Goal: Communication & Community: Answer question/provide support

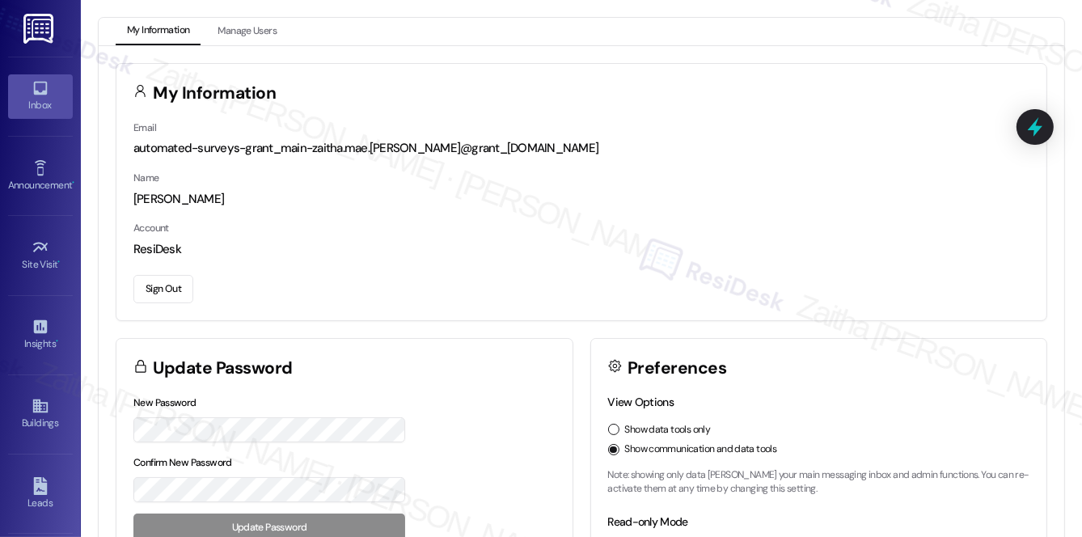
click at [36, 105] on div "Inbox" at bounding box center [40, 105] width 81 height 16
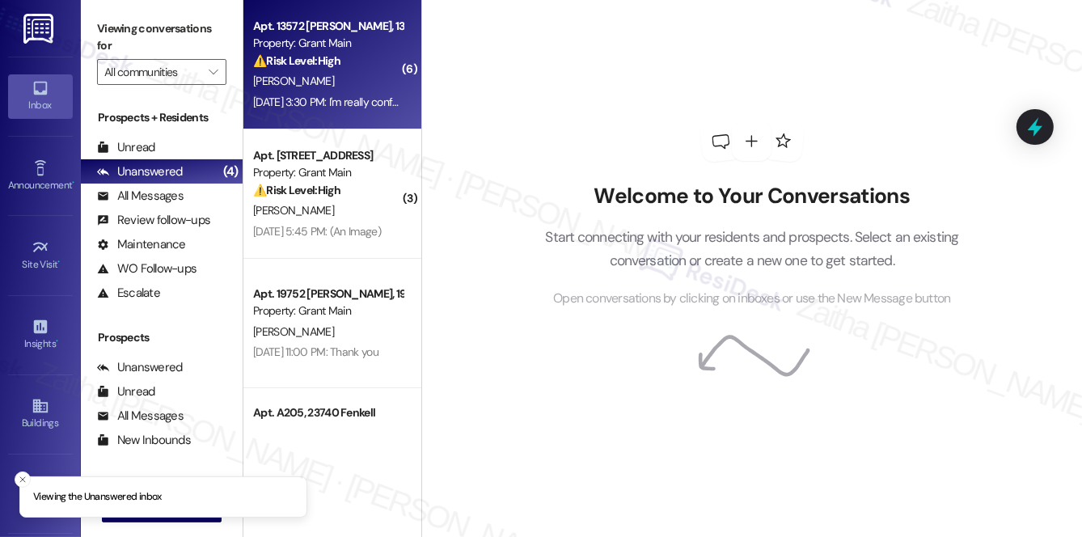
click at [352, 70] on div "Apt. 13572 [PERSON_NAME], 13572 [PERSON_NAME] Property: Grant Main ⚠️ Risk Leve…" at bounding box center [328, 43] width 153 height 55
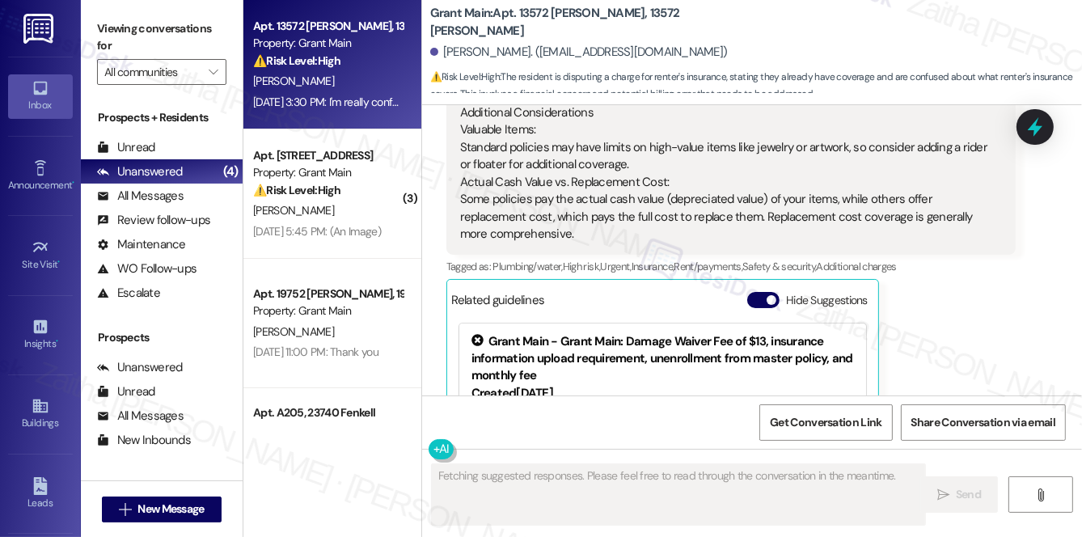
scroll to position [10303, 0]
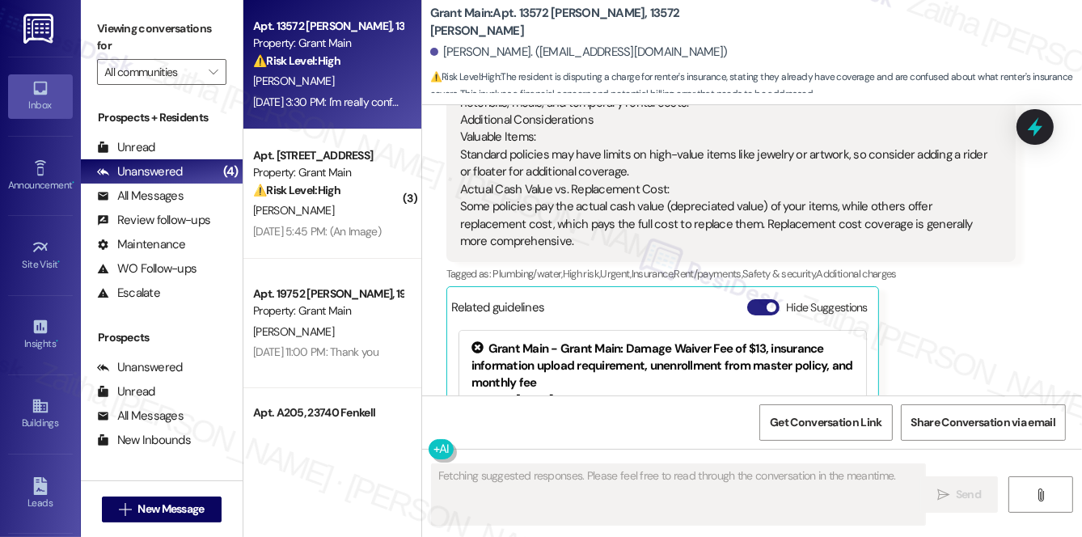
click at [757, 299] on button "Hide Suggestions" at bounding box center [763, 307] width 32 height 16
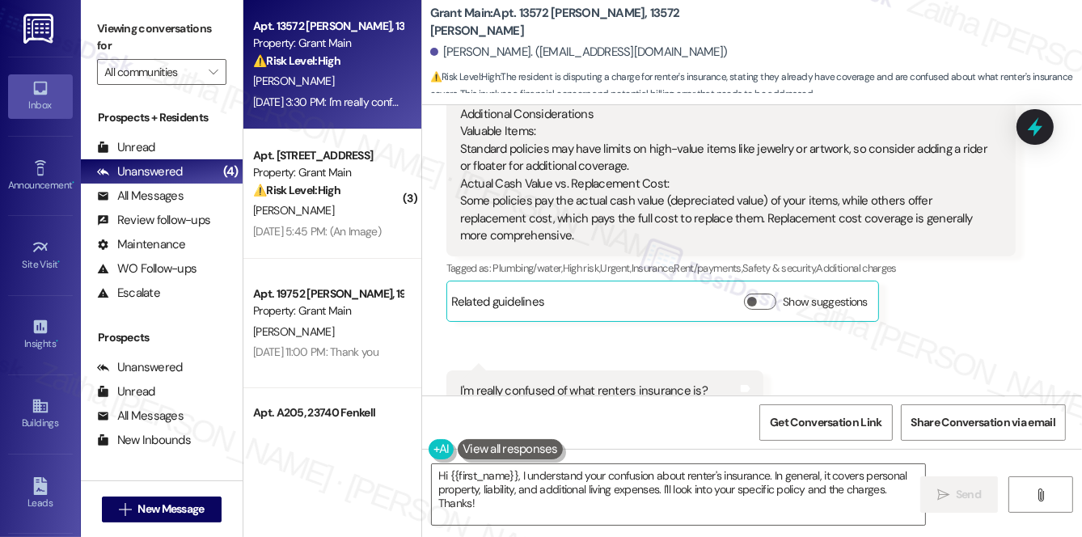
scroll to position [10309, 0]
click at [636, 467] on button "Show suggestions" at bounding box center [645, 475] width 32 height 16
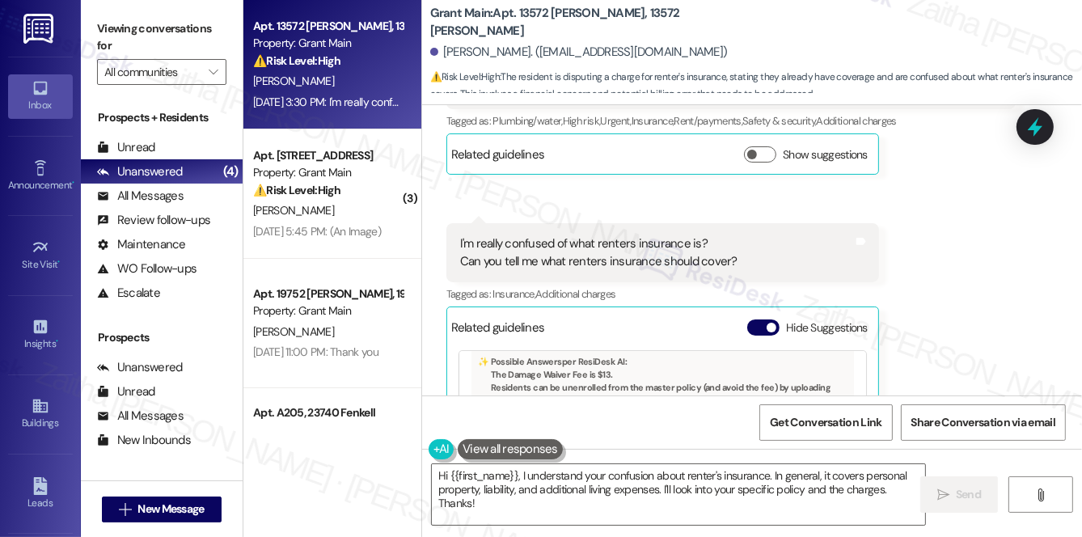
scroll to position [271, 0]
click at [757, 320] on button "Hide Suggestions" at bounding box center [763, 328] width 32 height 16
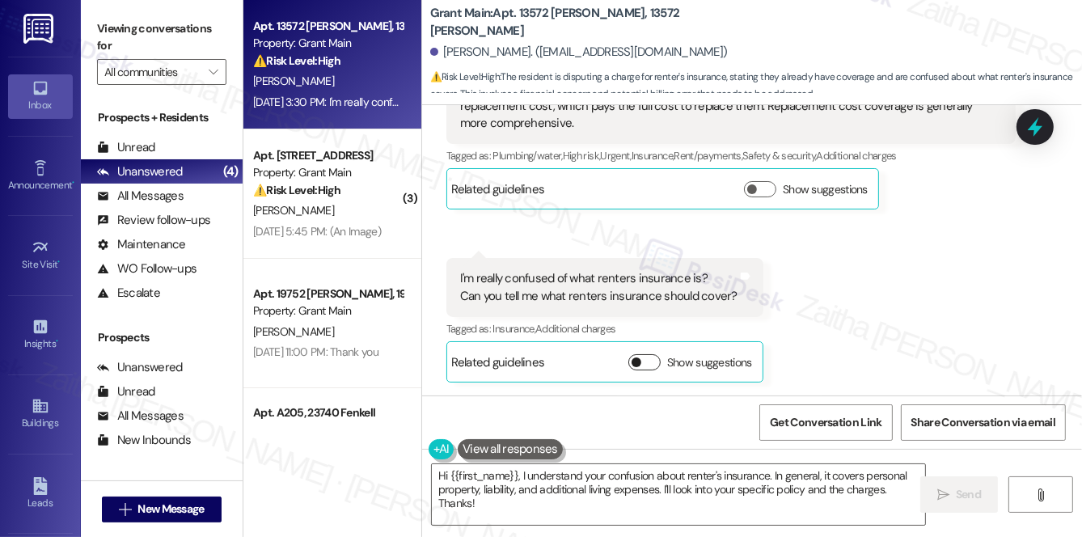
scroll to position [10309, 0]
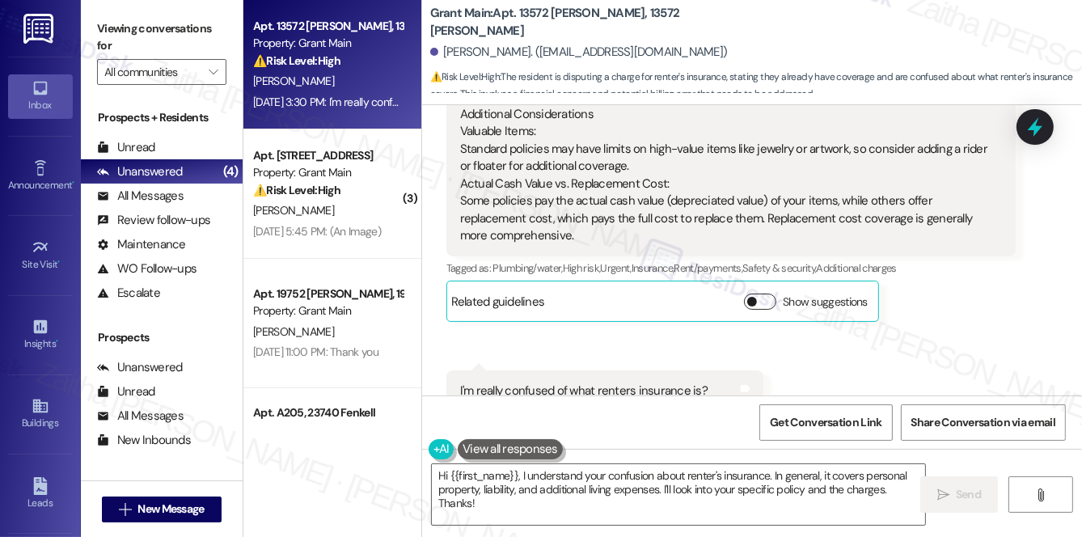
click at [761, 294] on button "Show suggestions" at bounding box center [760, 302] width 32 height 16
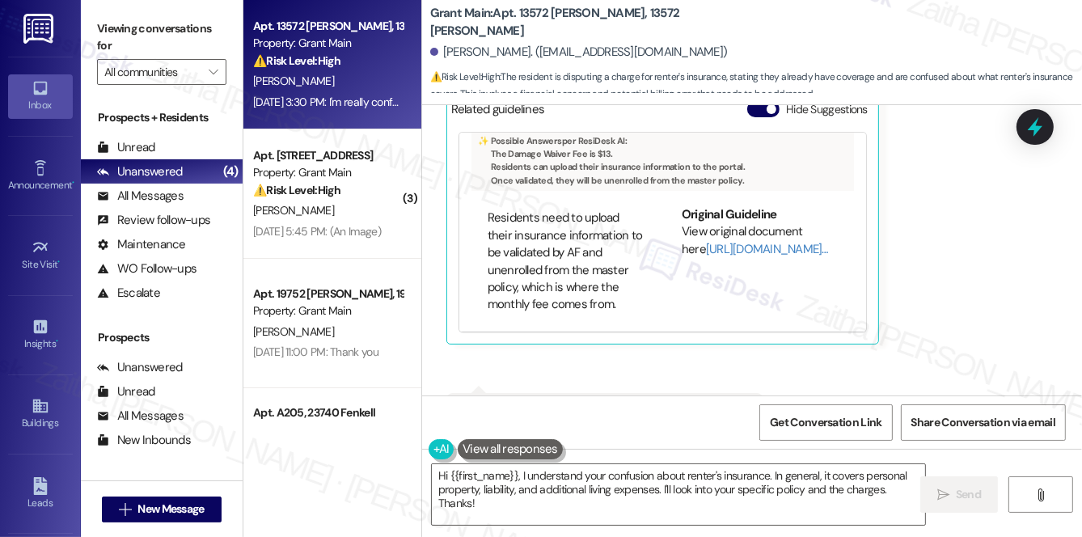
scroll to position [10524, 0]
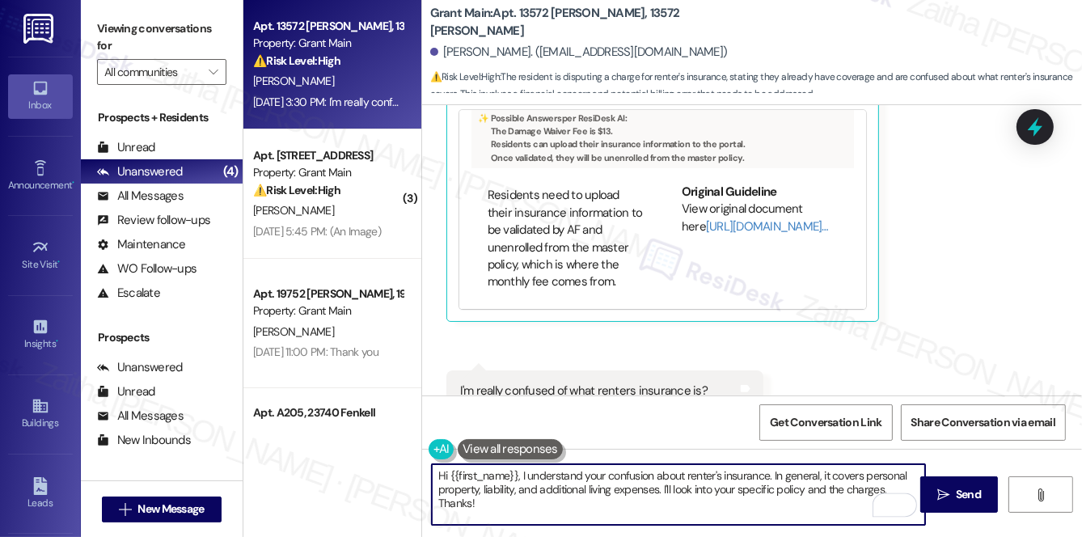
drag, startPoint x: 773, startPoint y: 473, endPoint x: 660, endPoint y: 488, distance: 113.4
click at [660, 488] on textarea "Hi {{first_name}}, I understand your confusion about renter's insurance. In gen…" at bounding box center [678, 494] width 493 height 61
drag, startPoint x: 516, startPoint y: 488, endPoint x: 597, endPoint y: 488, distance: 80.9
click at [597, 489] on textarea "Hi {{first_name}}, I understand your confusion about renters' insurance. I'll l…" at bounding box center [678, 494] width 493 height 61
type textarea "Hi {{first_name}}, I understand your confusion about renters' insurance. I'll l…"
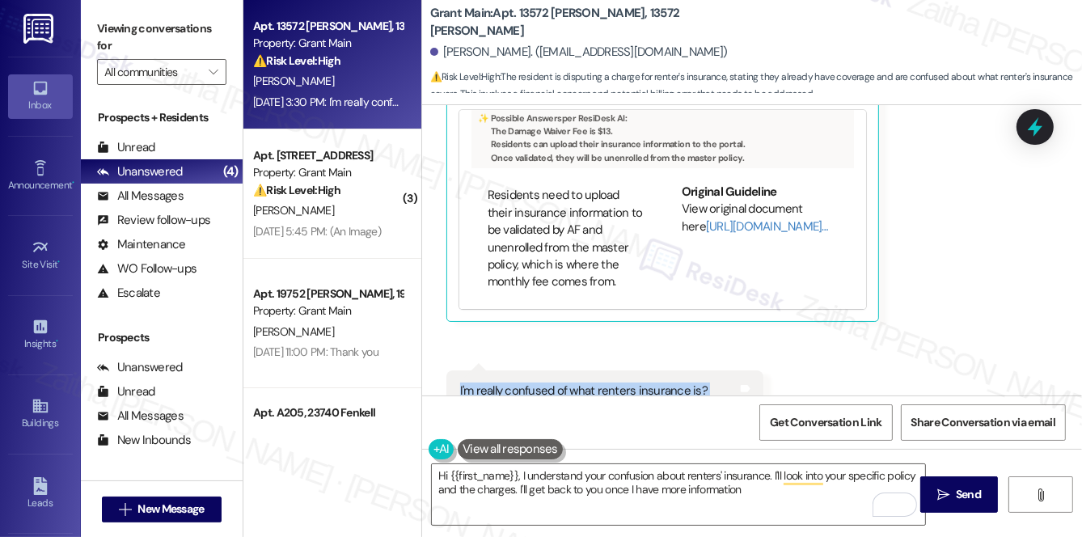
drag, startPoint x: 451, startPoint y: 275, endPoint x: 759, endPoint y: 294, distance: 308.0
click at [760, 358] on div "Received via SMS 3:30 PM [PERSON_NAME] Neutral [DATE] 3:30 PM I'm really confus…" at bounding box center [604, 432] width 341 height 149
copy div "I'm really confused of what renters insurance is? Can you tell me what renters …"
click at [494, 458] on button at bounding box center [510, 449] width 105 height 20
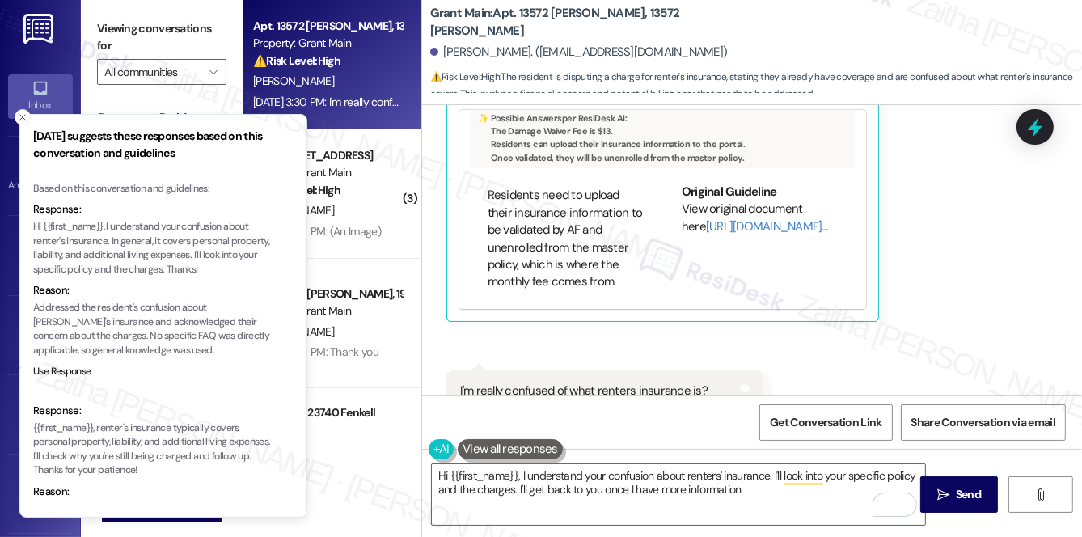
click at [111, 241] on p "Hi {{first_name}}, I understand your confusion about renter's insurance. In gen…" at bounding box center [154, 248] width 243 height 57
drag, startPoint x: 111, startPoint y: 241, endPoint x: 191, endPoint y: 252, distance: 80.9
click at [191, 252] on p "Hi {{first_name}}, I understand your confusion about renter's insurance. In gen…" at bounding box center [154, 248] width 243 height 57
copy p "In general, it covers personal property, liability, and additional living expen…"
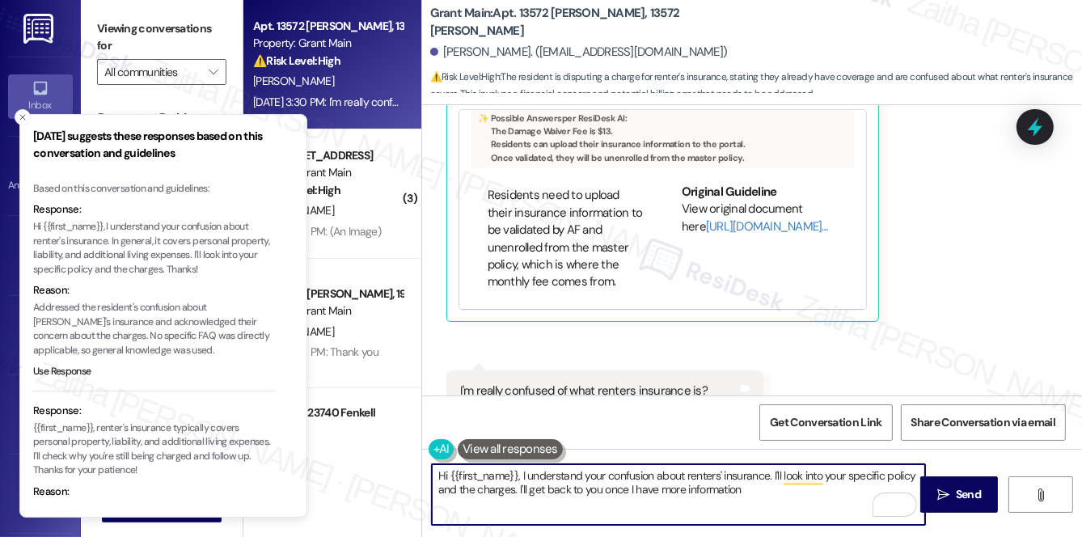
click at [773, 474] on textarea "Hi {{first_name}}, I understand your confusion about renters' insurance. I'll l…" at bounding box center [678, 494] width 493 height 61
paste textarea "n general, it covers personal property, liability, and additional living expens…"
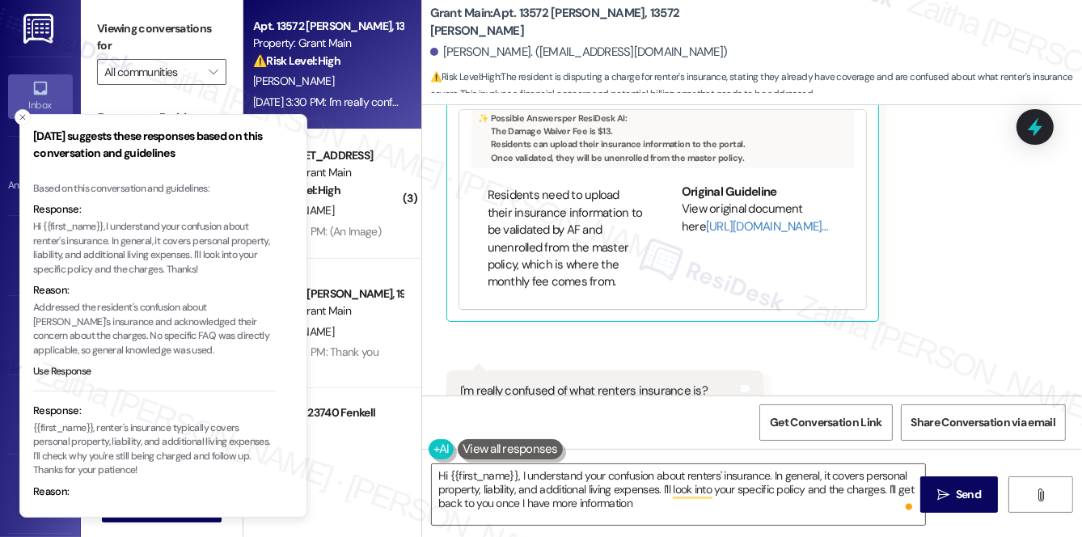
click at [19, 121] on icon "Close toast" at bounding box center [23, 117] width 10 height 10
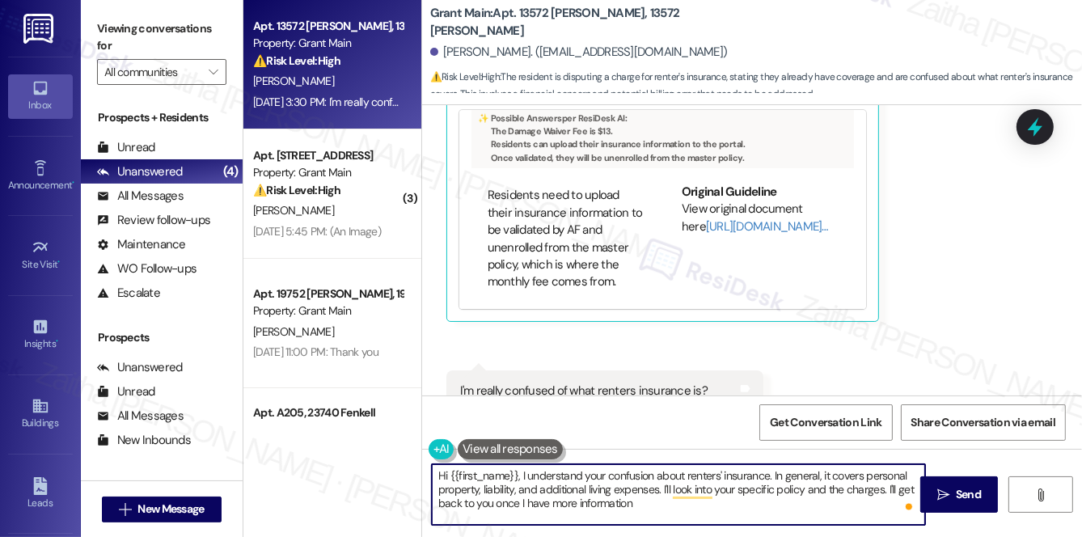
click at [667, 505] on textarea "Hi {{first_name}}, I understand your confusion about renters' insurance. In gen…" at bounding box center [678, 494] width 493 height 61
type textarea "Hi {{first_name}}, I understand your confusion about renters' insurance. In gen…"
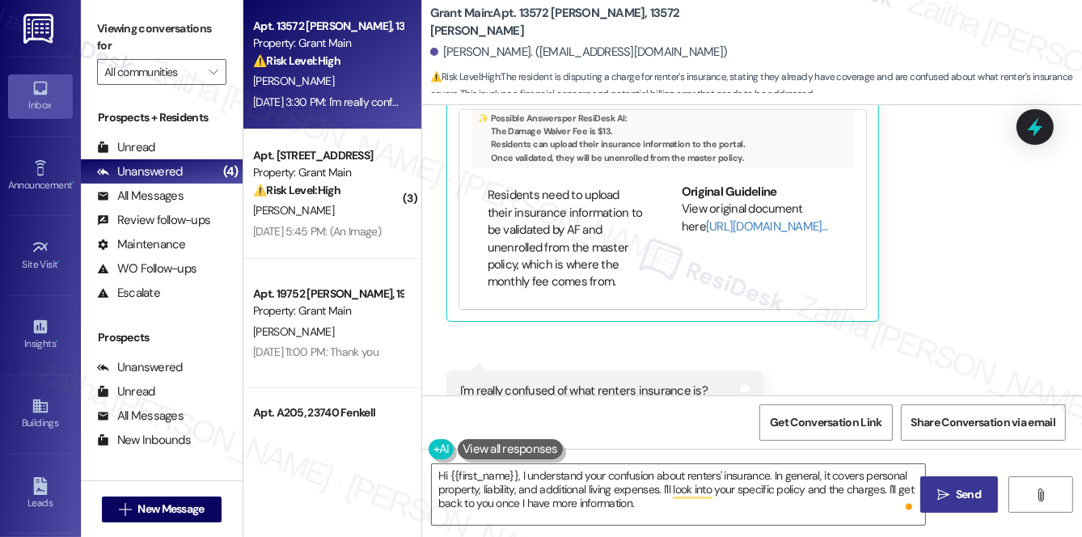
click at [972, 492] on span "Send" at bounding box center [968, 494] width 25 height 17
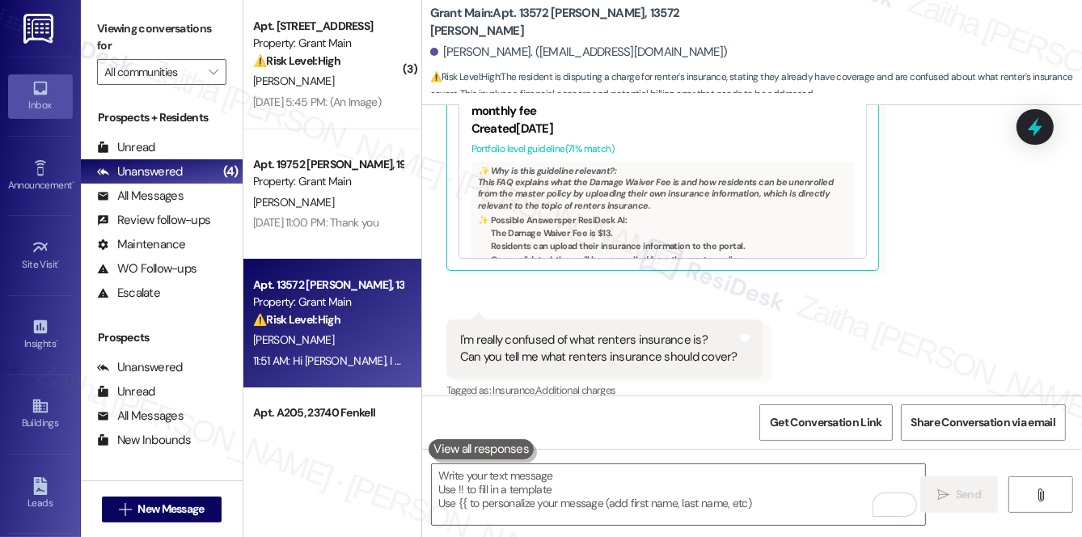
scroll to position [10597, 0]
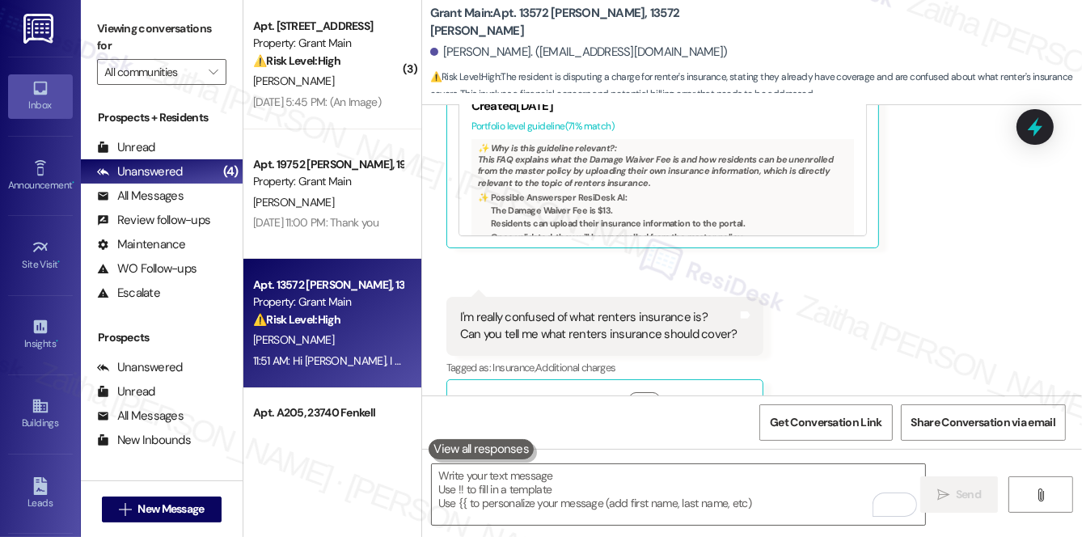
drag, startPoint x: 1009, startPoint y: 210, endPoint x: 1039, endPoint y: 133, distance: 82.0
click at [1039, 133] on icon at bounding box center [1035, 126] width 21 height 21
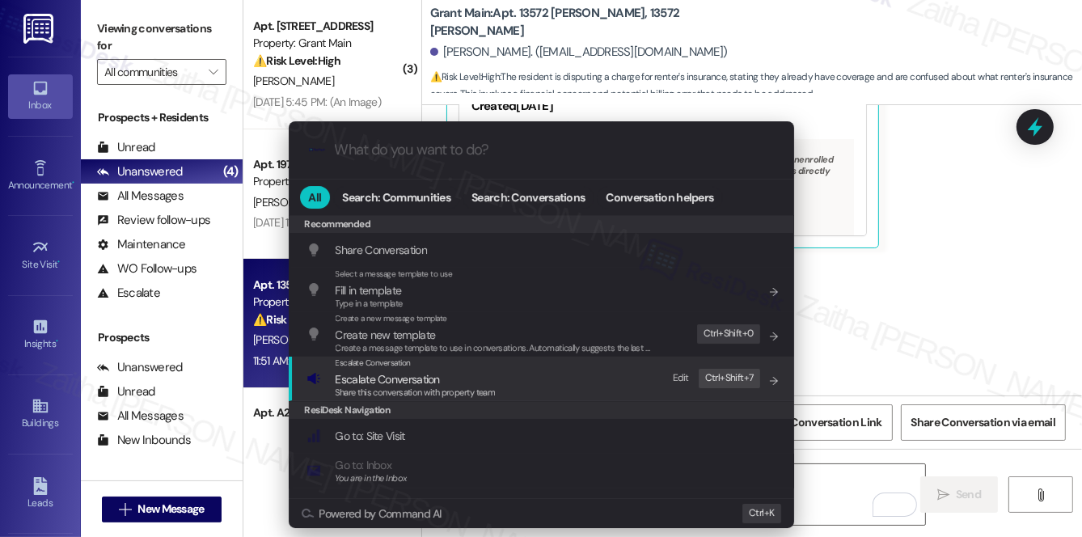
click at [386, 375] on span "Escalate Conversation" at bounding box center [388, 379] width 104 height 15
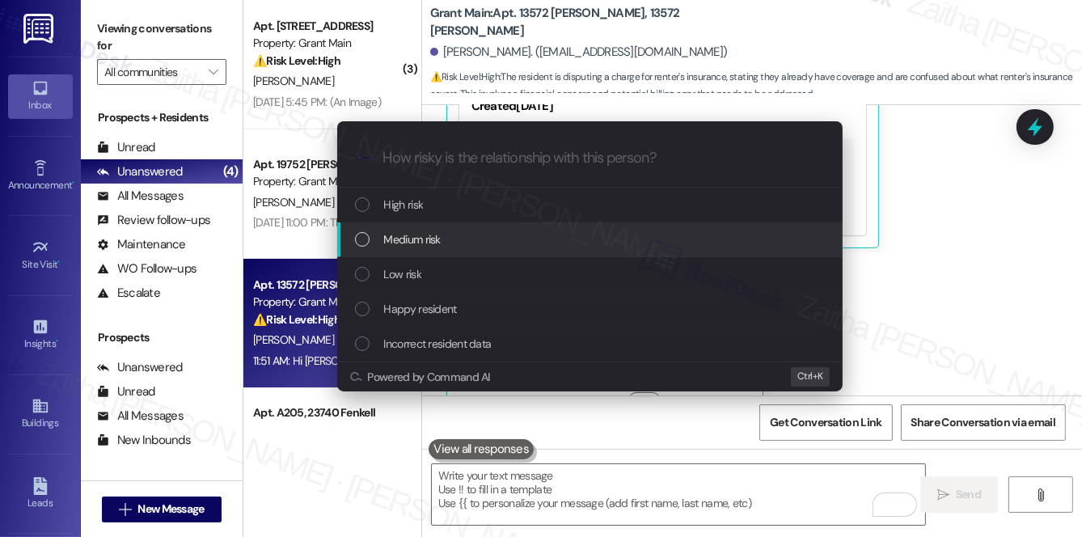
click at [414, 239] on span "Medium risk" at bounding box center [412, 240] width 57 height 18
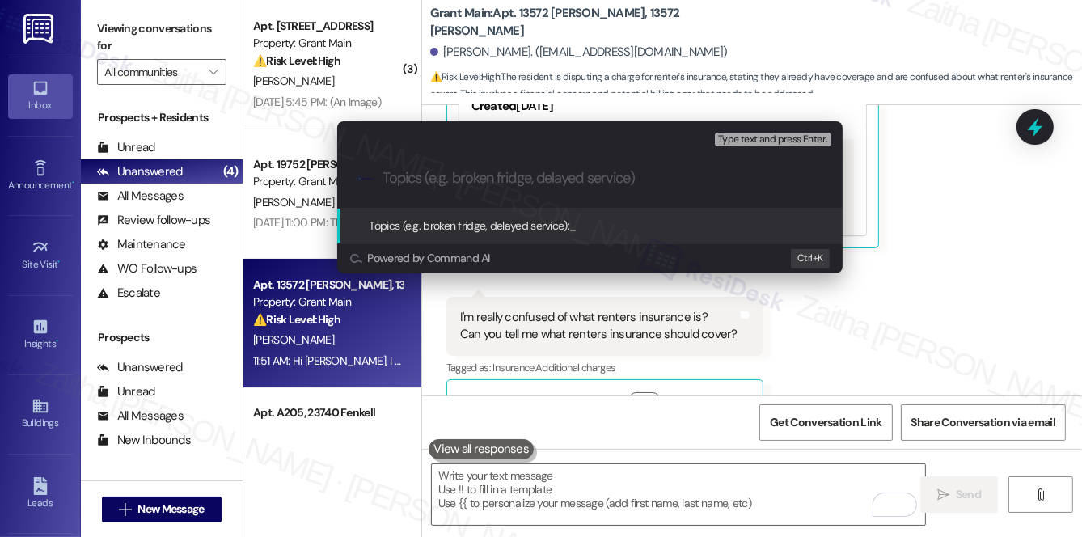
paste input "Renter’s Insurance"
type input "Renter’s Insurance Inquiry"
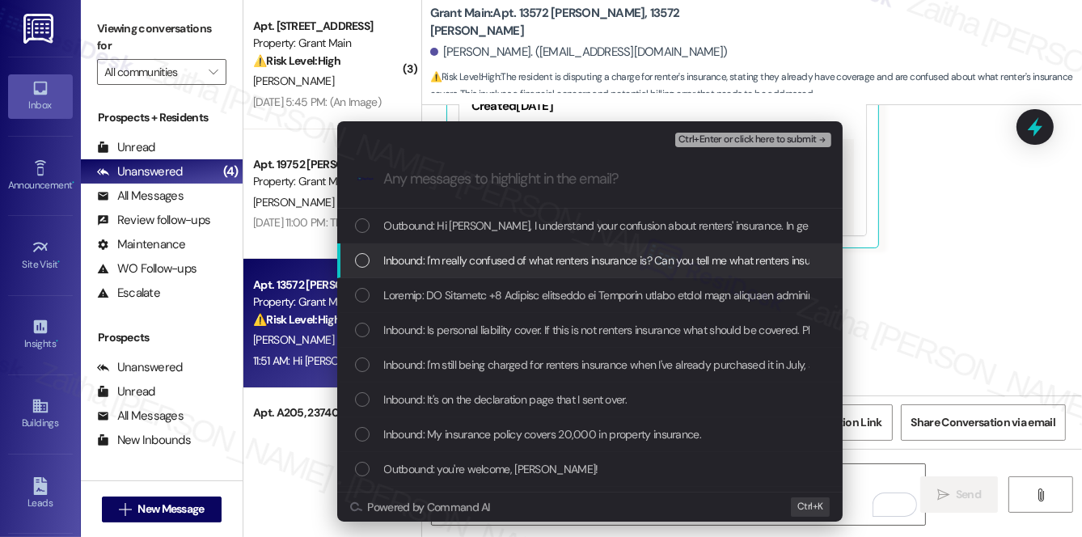
click at [571, 255] on span "Inbound: I'm really confused of what renters insurance is? Can you tell me what…" at bounding box center [645, 261] width 522 height 18
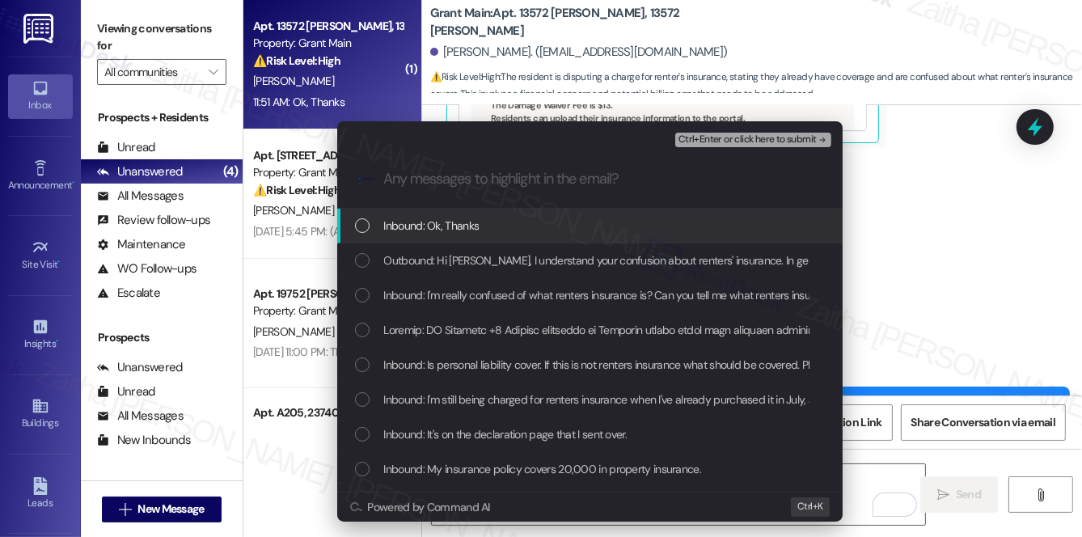
scroll to position [10784, 0]
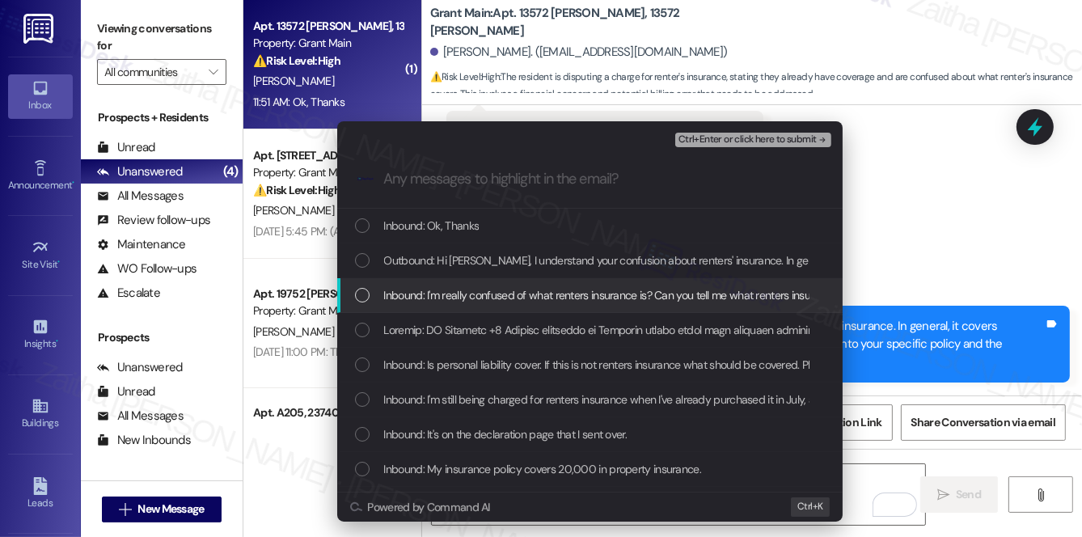
click at [883, 298] on div "Escalate Conversation Medium risk Renter’s Insurance Inquiry Any messages to hi…" at bounding box center [541, 268] width 1082 height 537
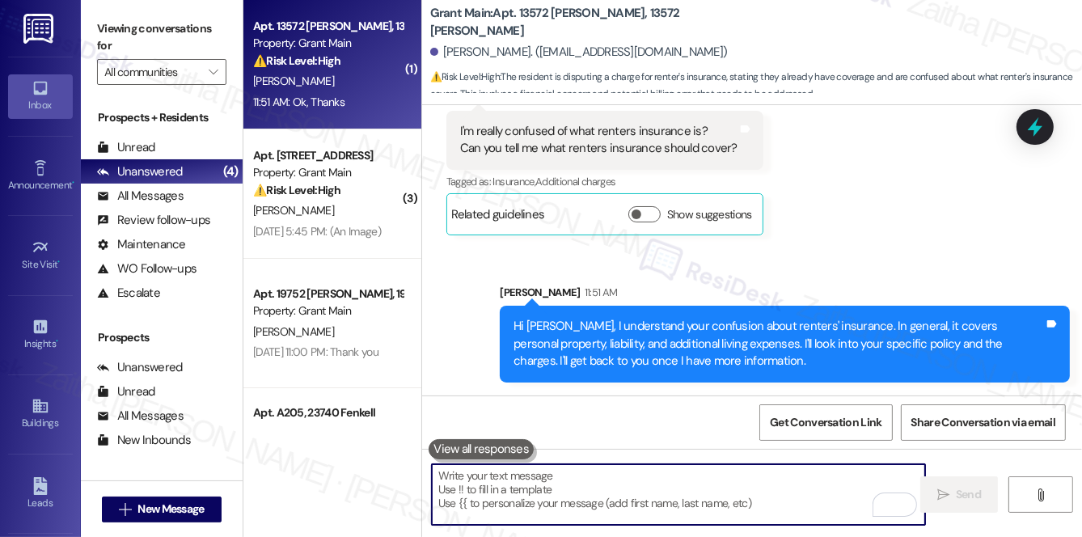
click at [565, 489] on textarea "To enrich screen reader interactions, please activate Accessibility in Grammarl…" at bounding box center [678, 494] width 493 height 61
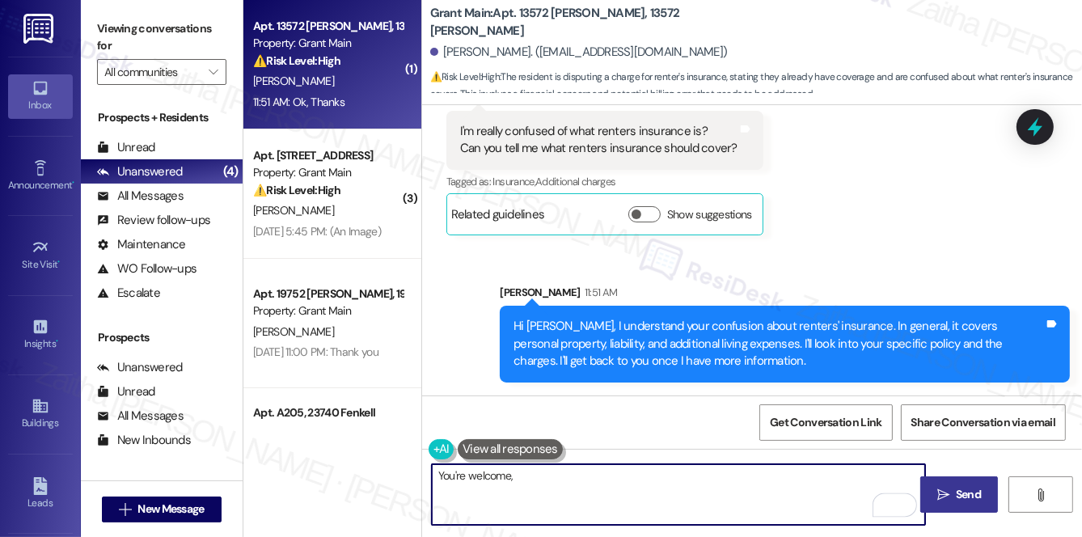
click at [447, 431] on div "[PERSON_NAME] 11:51 AM" at bounding box center [505, 442] width 117 height 23
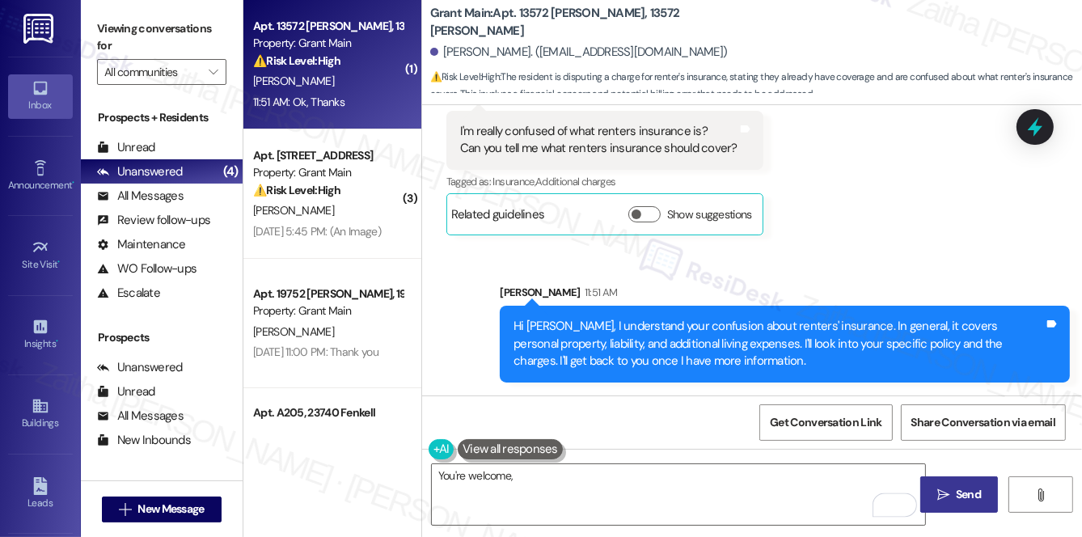
click at [447, 431] on div "[PERSON_NAME] 11:51 AM" at bounding box center [505, 442] width 117 height 23
copy div "[PERSON_NAME]"
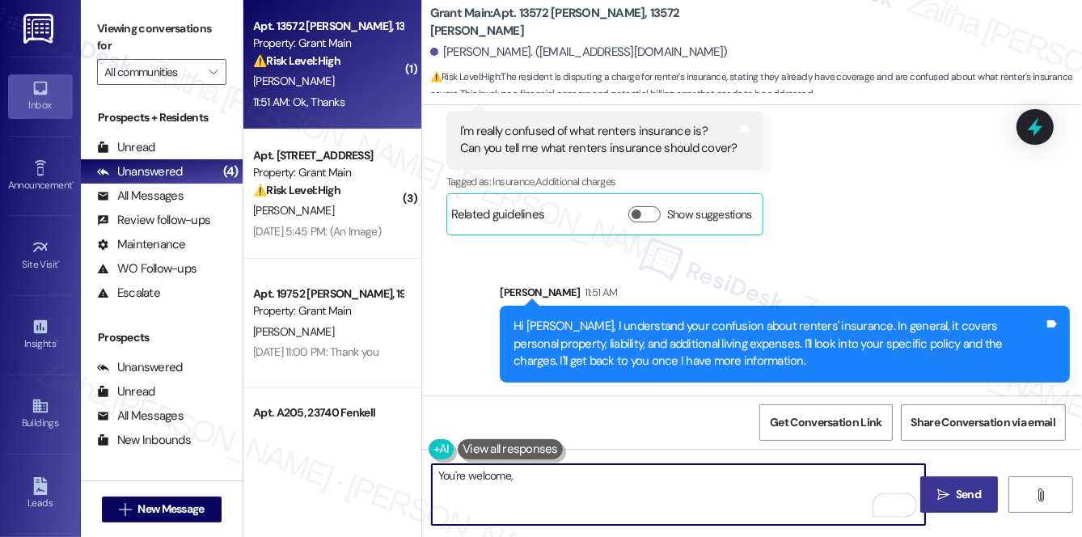
click at [570, 485] on textarea "You're welcome," at bounding box center [678, 494] width 493 height 61
paste textarea "[PERSON_NAME]"
type textarea "You're welcome, [PERSON_NAME]!"
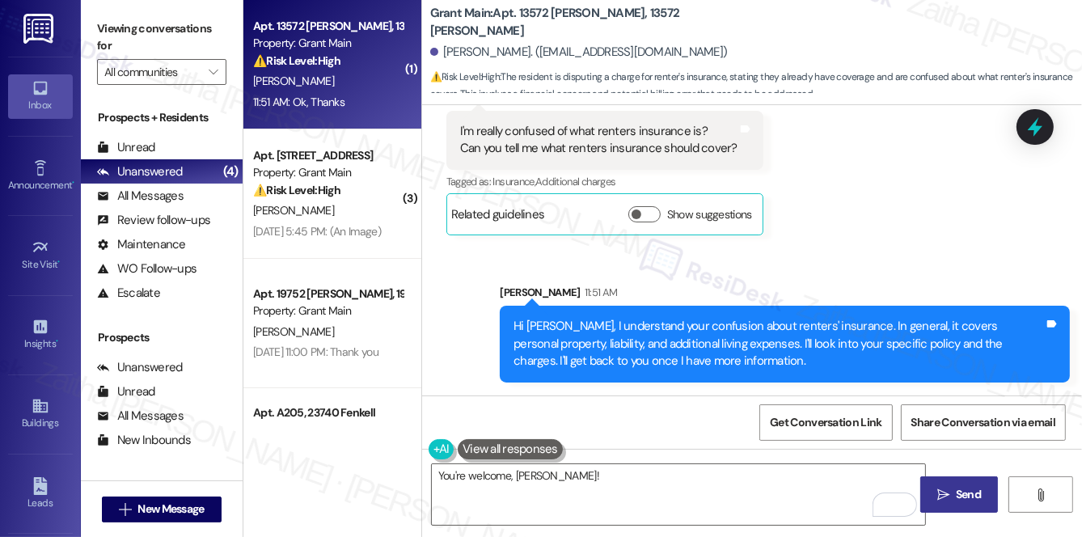
click at [967, 489] on span "Send" at bounding box center [968, 494] width 25 height 17
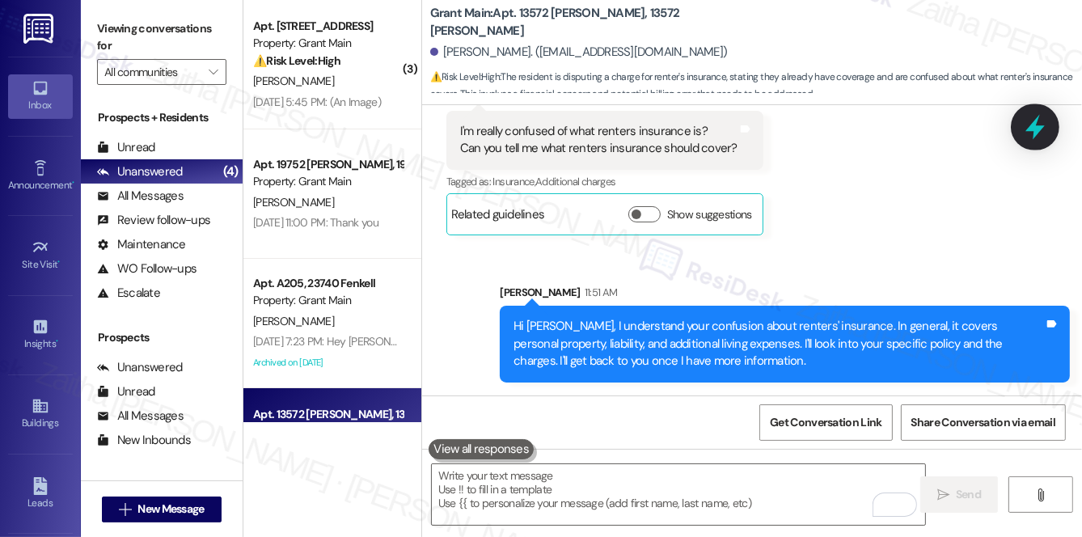
click at [1031, 125] on icon at bounding box center [1035, 127] width 19 height 25
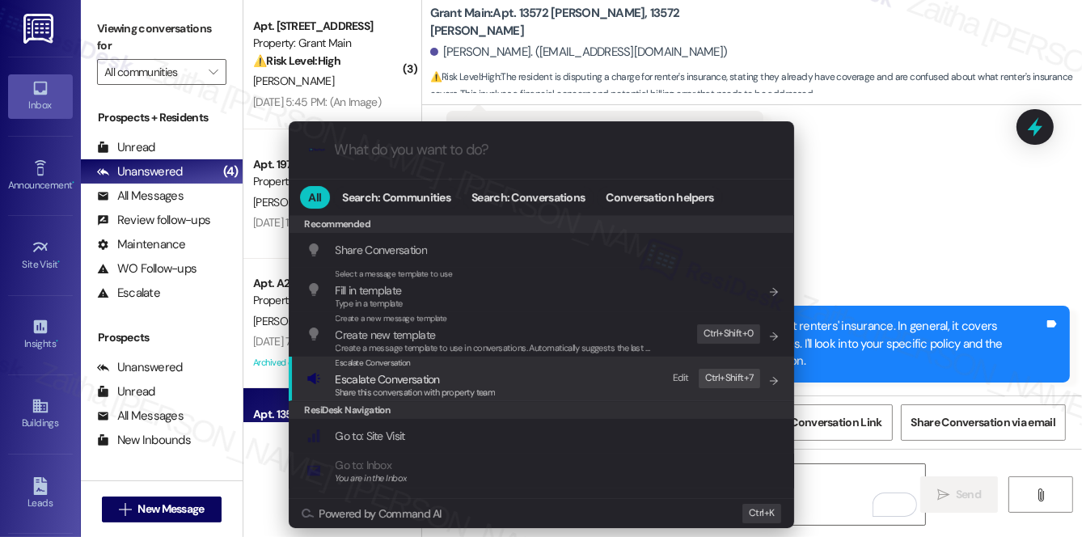
click at [404, 369] on div "Escalate Conversation" at bounding box center [416, 363] width 160 height 13
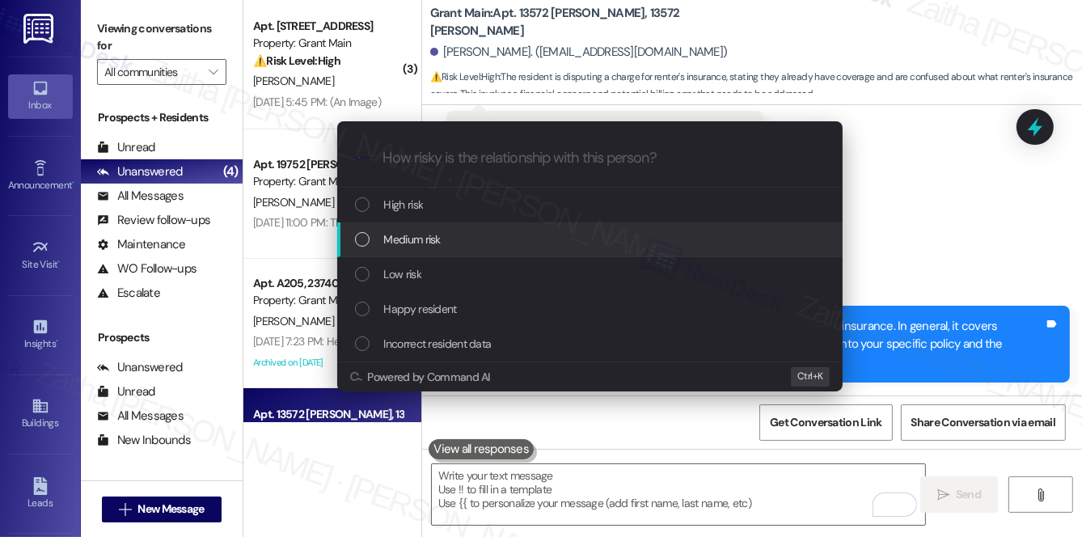
click at [441, 234] on div "Medium risk" at bounding box center [591, 240] width 473 height 18
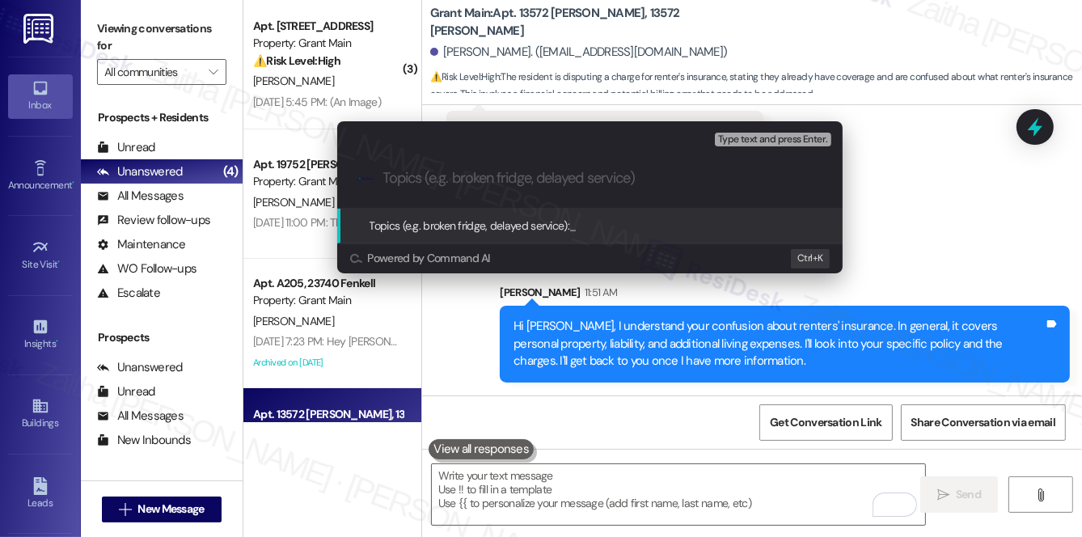
paste input "[PERSON_NAME]"
type input "[PERSON_NAME]"
paste input "Renter’s Insurance"
type input "Renter’s Insurance Inquiry"
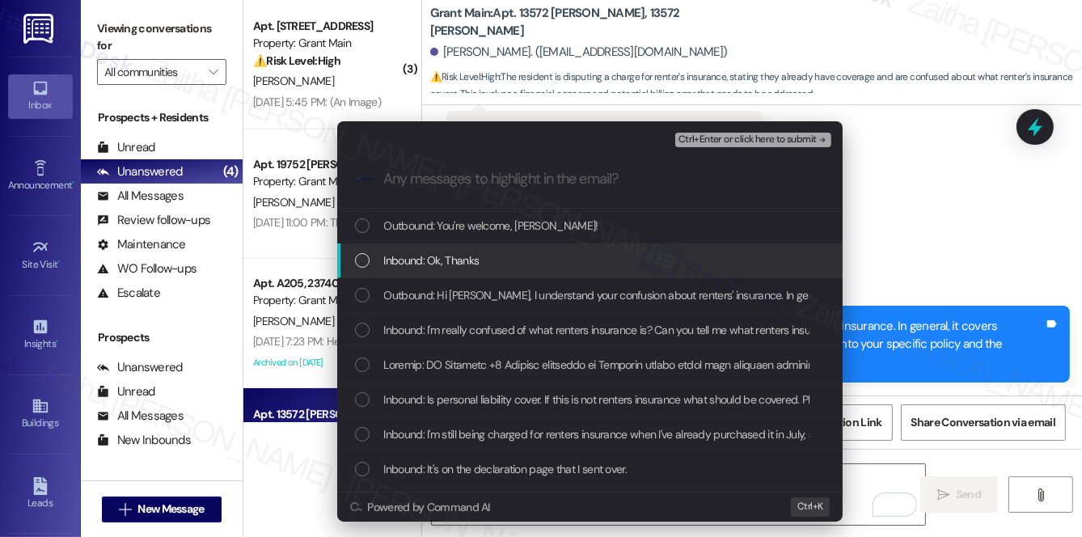
click at [565, 252] on div "Inbound: Ok, Thanks" at bounding box center [591, 261] width 473 height 18
click at [571, 246] on div "Inbound: Ok, Thanks" at bounding box center [590, 260] width 506 height 35
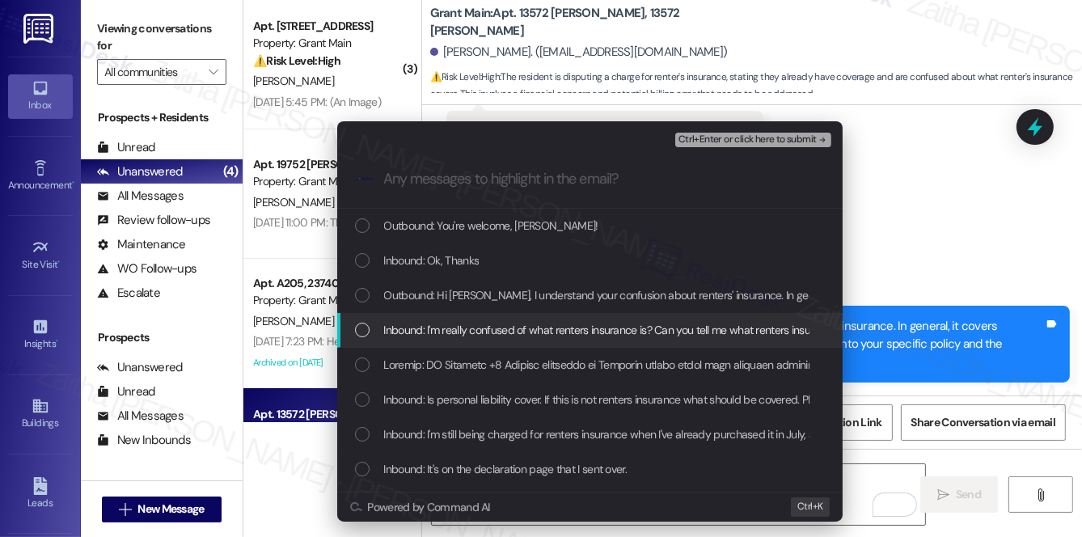
drag, startPoint x: 521, startPoint y: 324, endPoint x: 511, endPoint y: 328, distance: 10.5
click at [519, 324] on span "Inbound: I'm really confused of what renters insurance is? Can you tell me what…" at bounding box center [645, 330] width 522 height 18
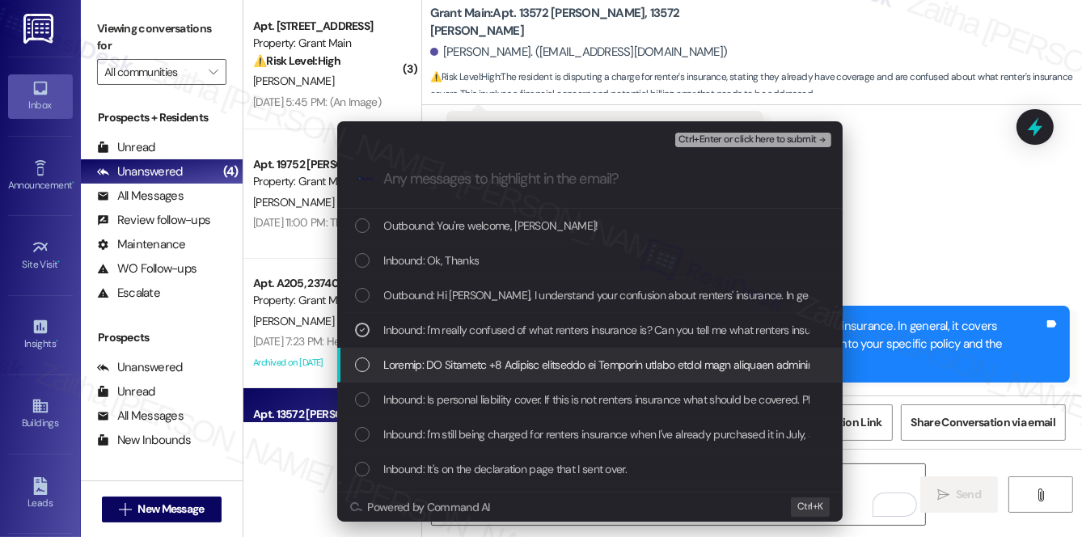
click at [505, 353] on div "List of options" at bounding box center [590, 365] width 506 height 35
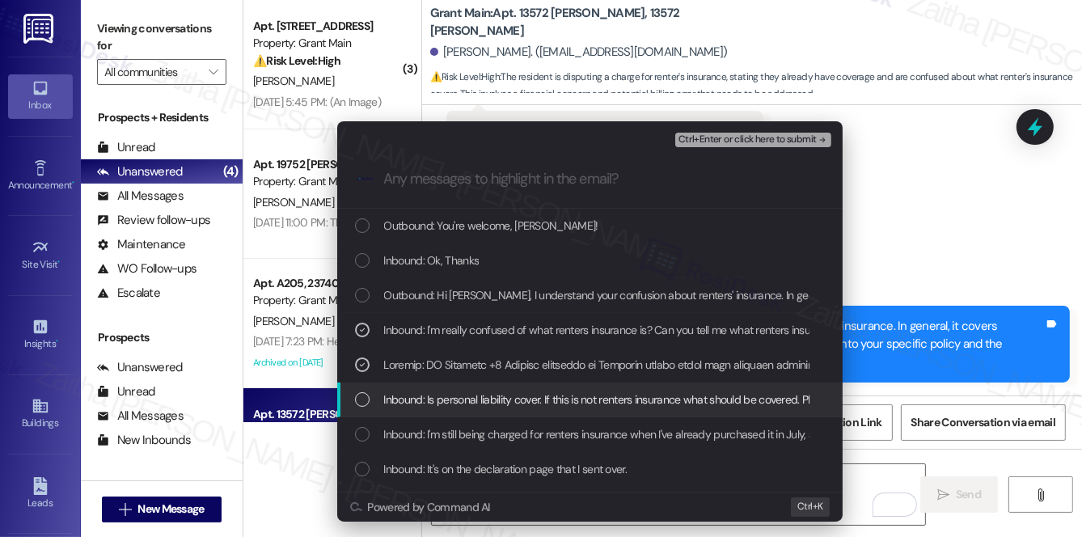
click at [509, 393] on span "Inbound: Is personal liability cover. If this is not renters insurance what sho…" at bounding box center [626, 400] width 484 height 18
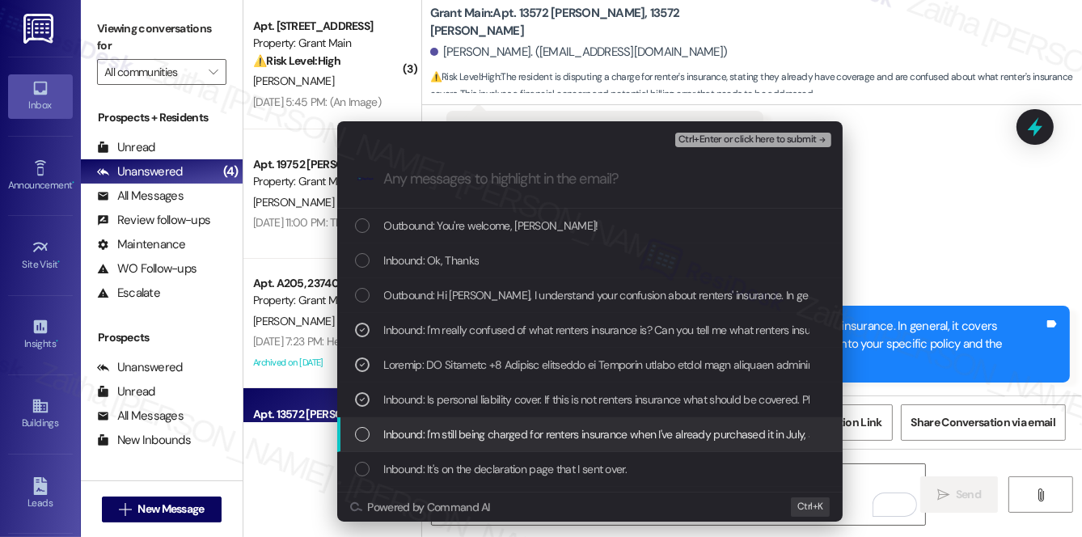
click at [522, 425] on span "Inbound: I'm still being charged for renters insurance when I've already purcha…" at bounding box center [796, 434] width 824 height 18
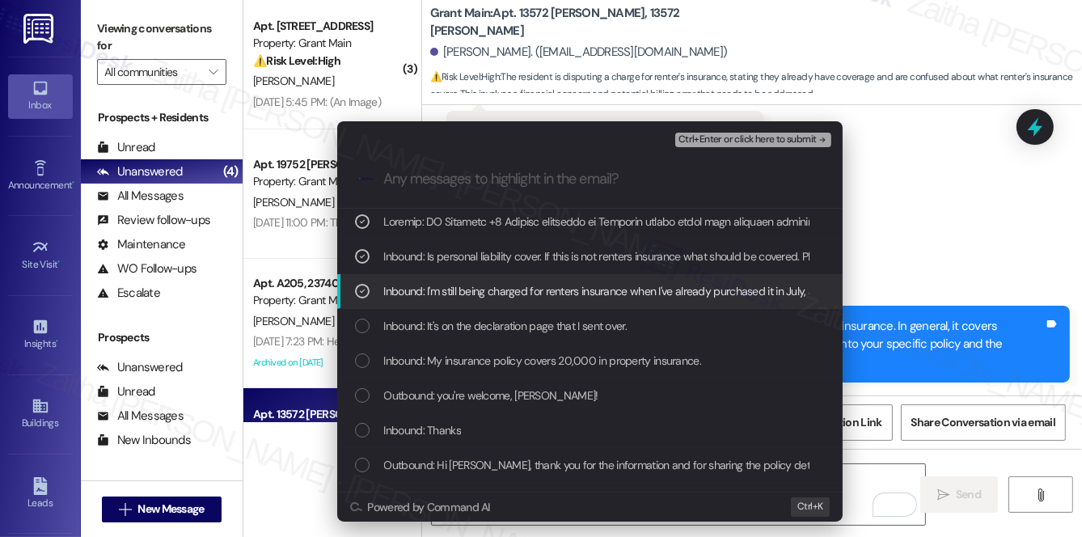
scroll to position [146, 0]
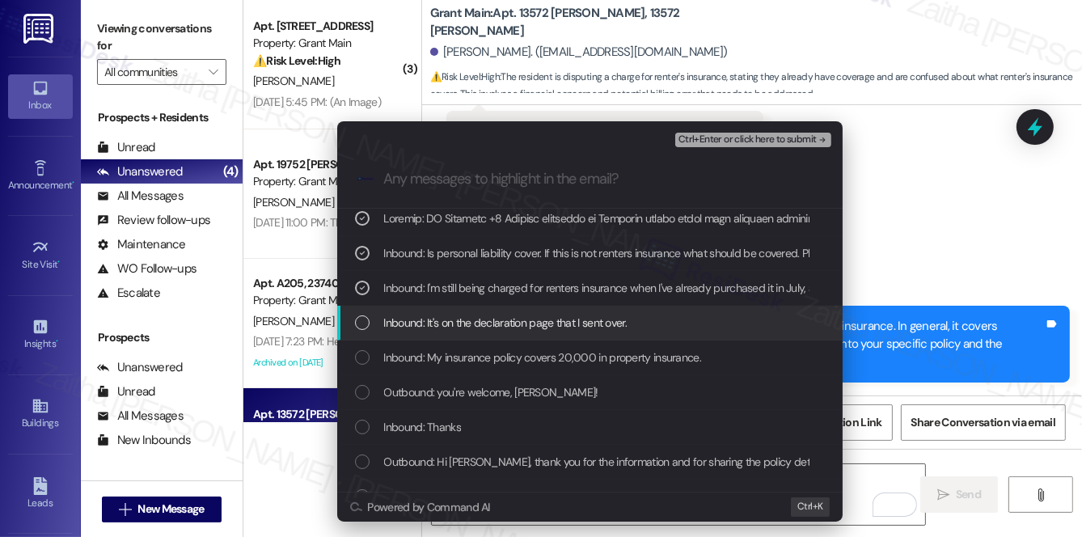
click at [552, 324] on span "Inbound: It's on the declaration page that I sent over." at bounding box center [505, 323] width 243 height 18
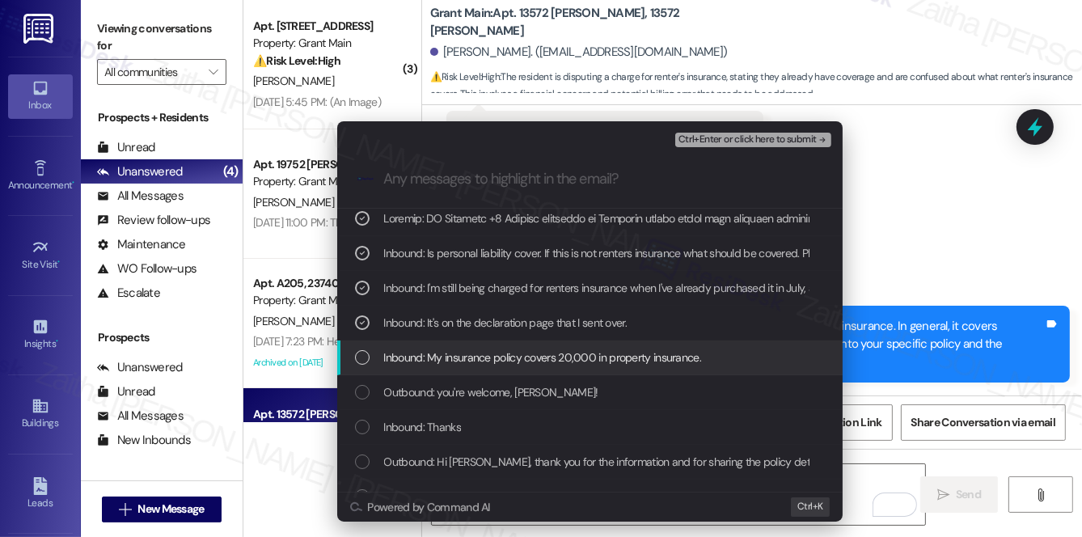
click at [553, 356] on span "Inbound: My insurance policy covers 20,000 in property insurance." at bounding box center [543, 358] width 318 height 18
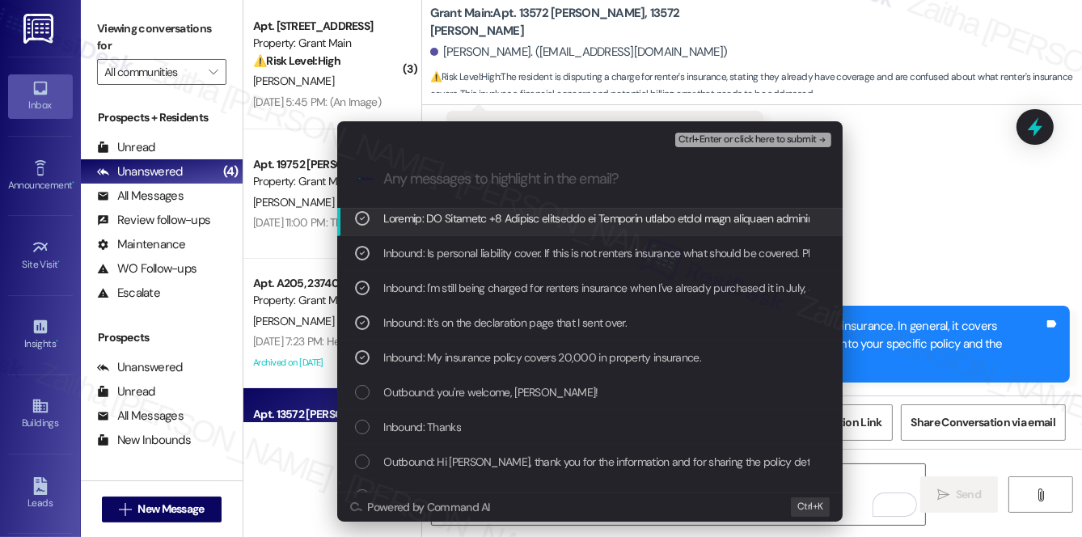
click at [742, 128] on div "Escalate Conversation Medium risk Renter’s Insurance Inquiry Ctrl+Enter or clic…" at bounding box center [590, 135] width 506 height 29
click at [745, 138] on span "Ctrl+Enter or click here to submit" at bounding box center [748, 139] width 138 height 11
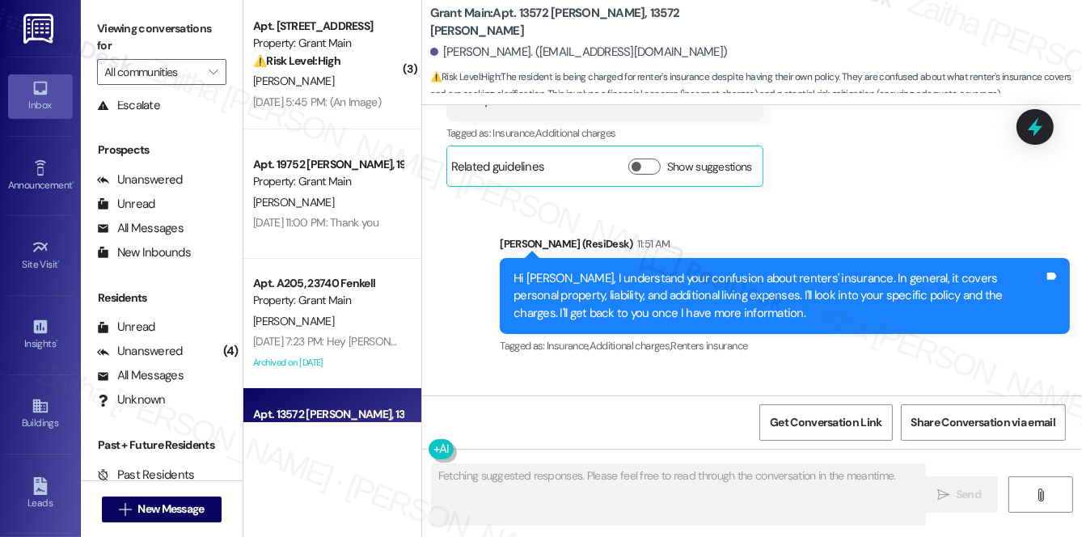
scroll to position [193, 0]
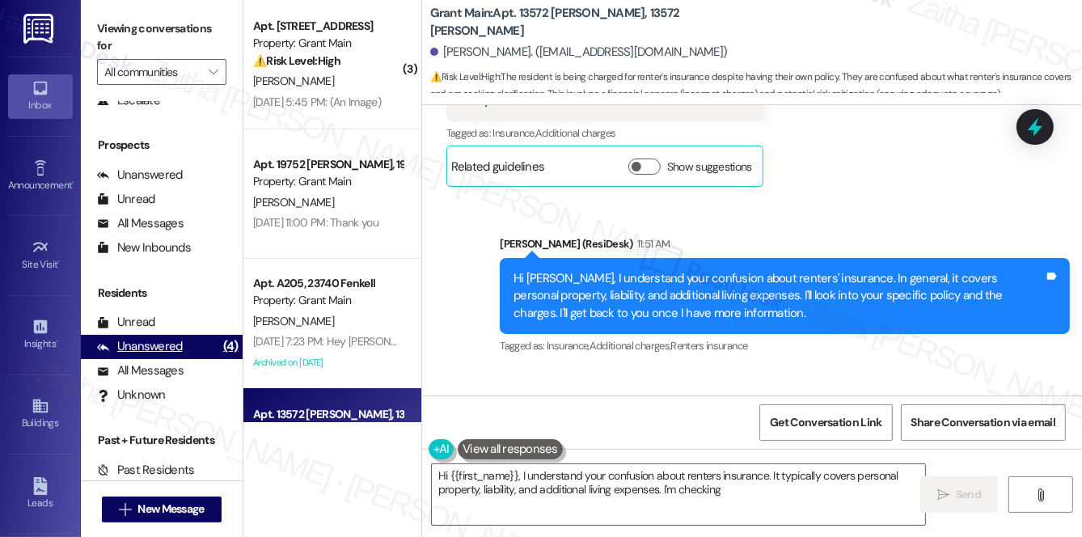
click at [179, 344] on div "Unanswered" at bounding box center [140, 346] width 86 height 17
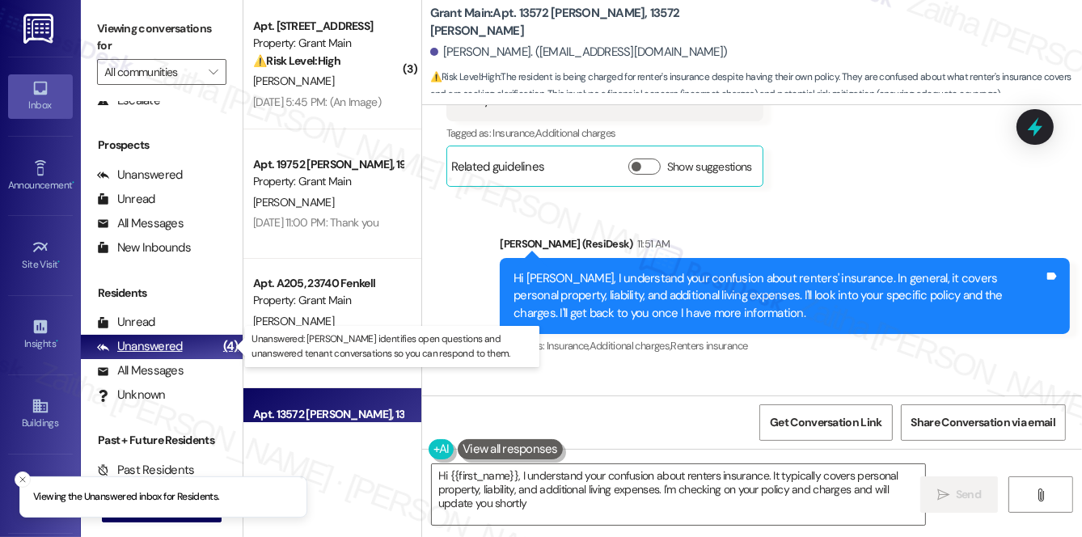
type textarea "Hi {{first_name}}, I understand your confusion about renters insurance. It typi…"
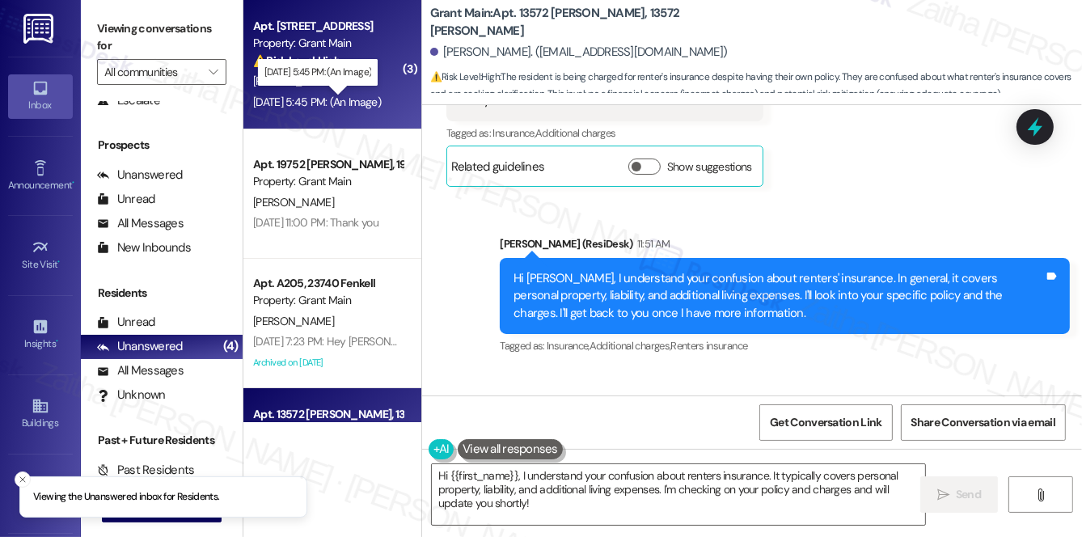
click at [366, 96] on div "[DATE] 5:45 PM: (An Image) [DATE] 5:45 PM: (An Image)" at bounding box center [317, 102] width 128 height 15
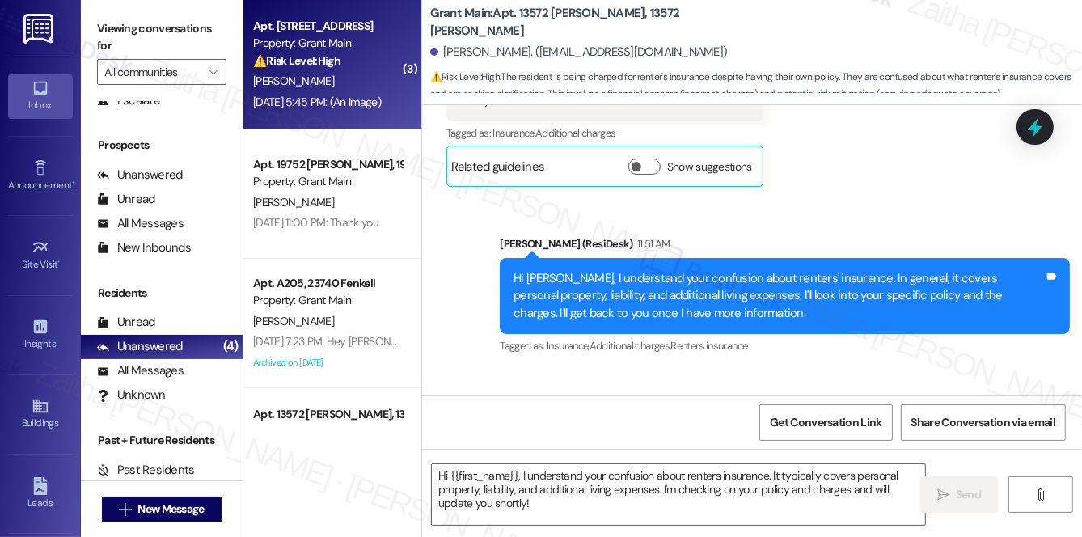
type textarea "Fetching suggested responses. Please feel free to read through the conversation…"
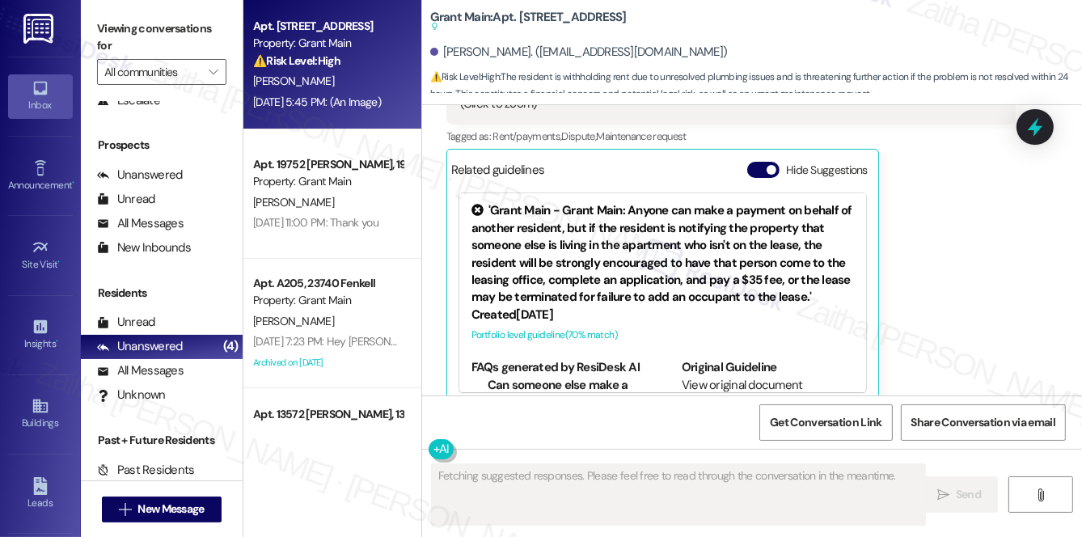
drag, startPoint x: 756, startPoint y: 149, endPoint x: 780, endPoint y: 187, distance: 45.1
click at [756, 162] on button "Hide Suggestions" at bounding box center [763, 170] width 32 height 16
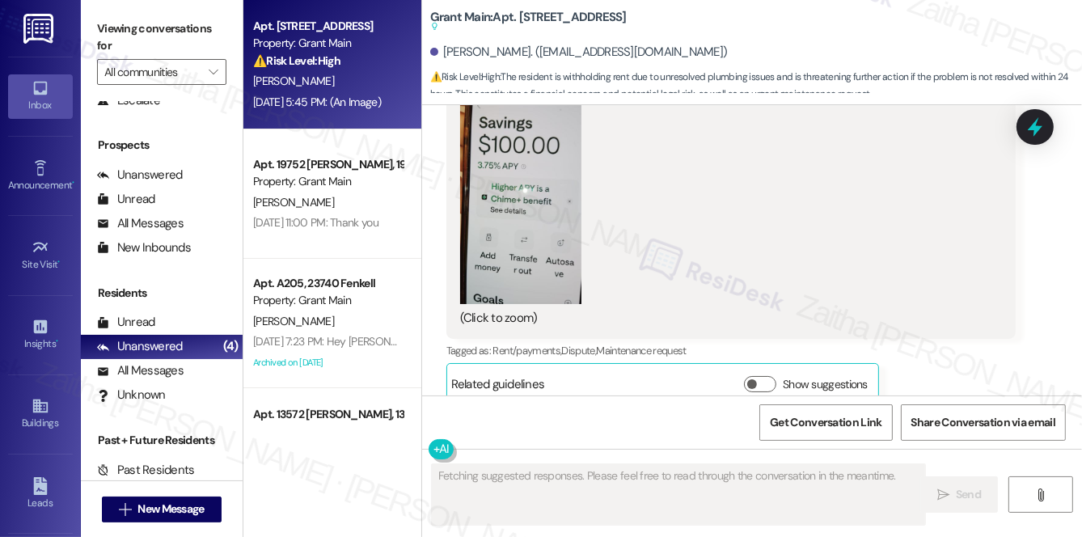
click at [447, 197] on div "This is my rent money for Sept in escrow in my savings account until the baseme…" at bounding box center [732, 111] width 570 height 456
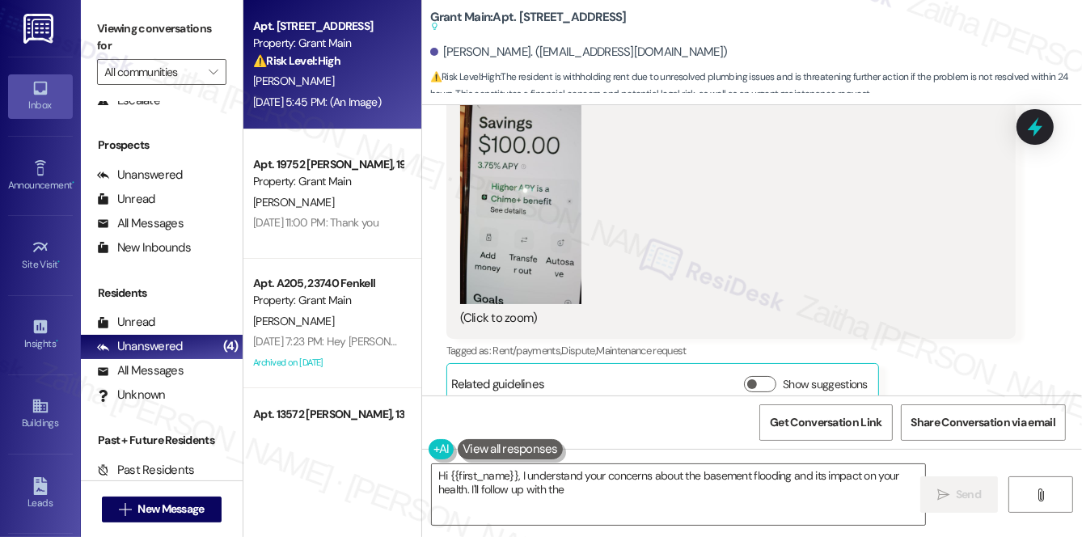
click at [514, 209] on button "Zoom image" at bounding box center [520, 197] width 121 height 216
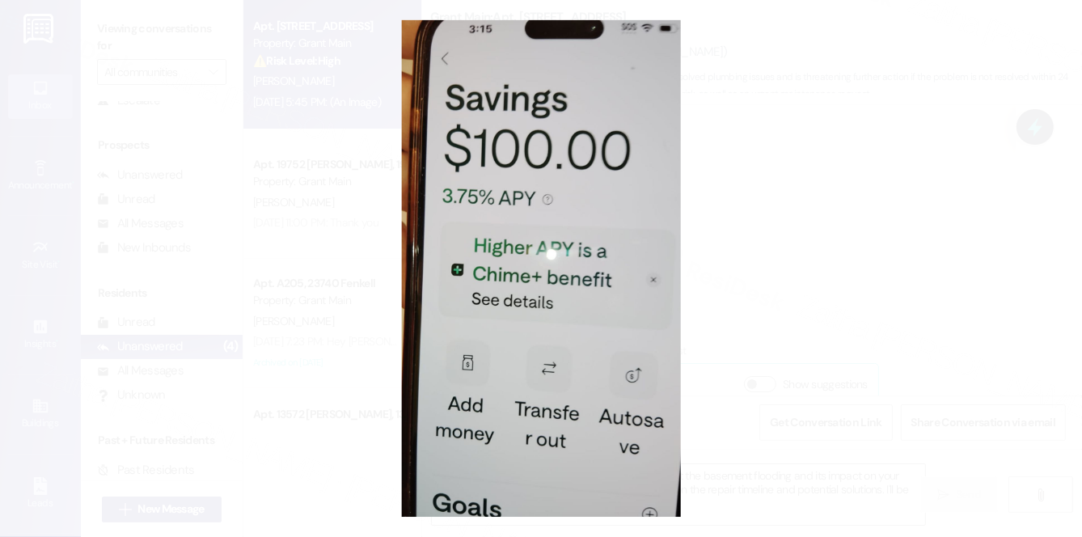
click at [804, 239] on button "Unzoom image" at bounding box center [541, 268] width 1082 height 537
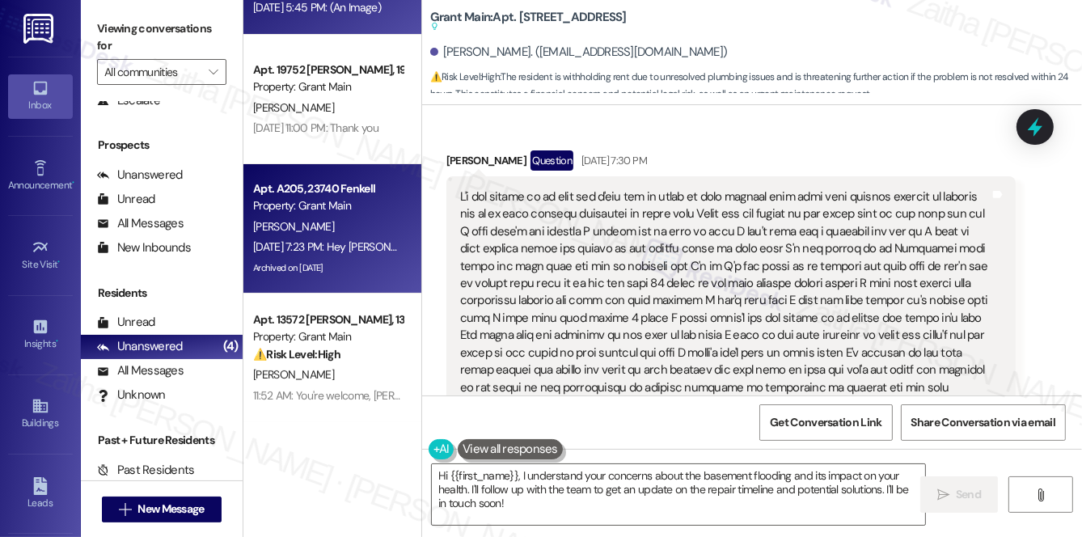
scroll to position [21, 0]
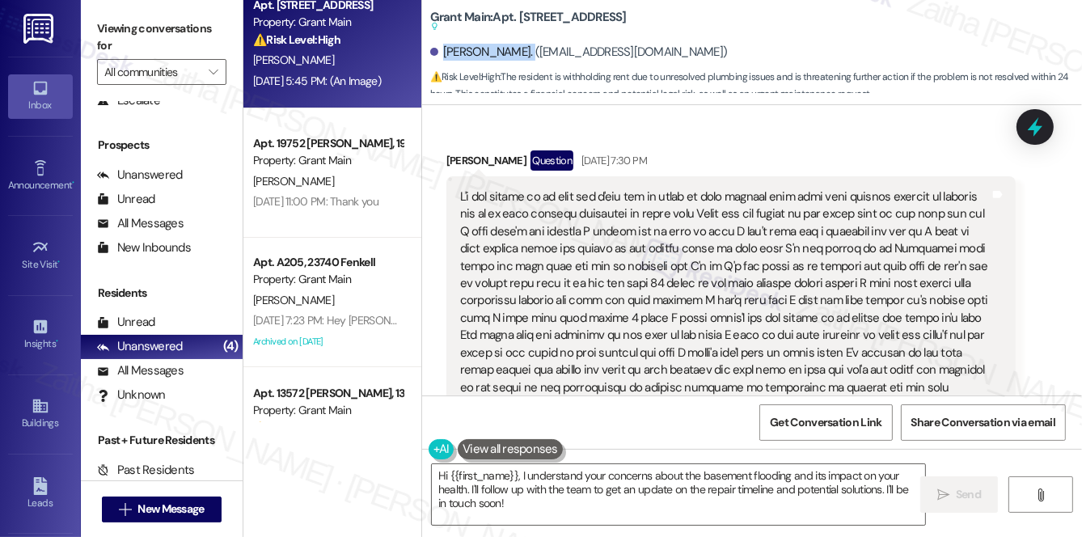
drag, startPoint x: 442, startPoint y: 48, endPoint x: 522, endPoint y: 40, distance: 80.4
click at [528, 44] on div "[PERSON_NAME]. ([EMAIL_ADDRESS][DOMAIN_NAME])" at bounding box center [579, 52] width 298 height 17
copy div "[PERSON_NAME]"
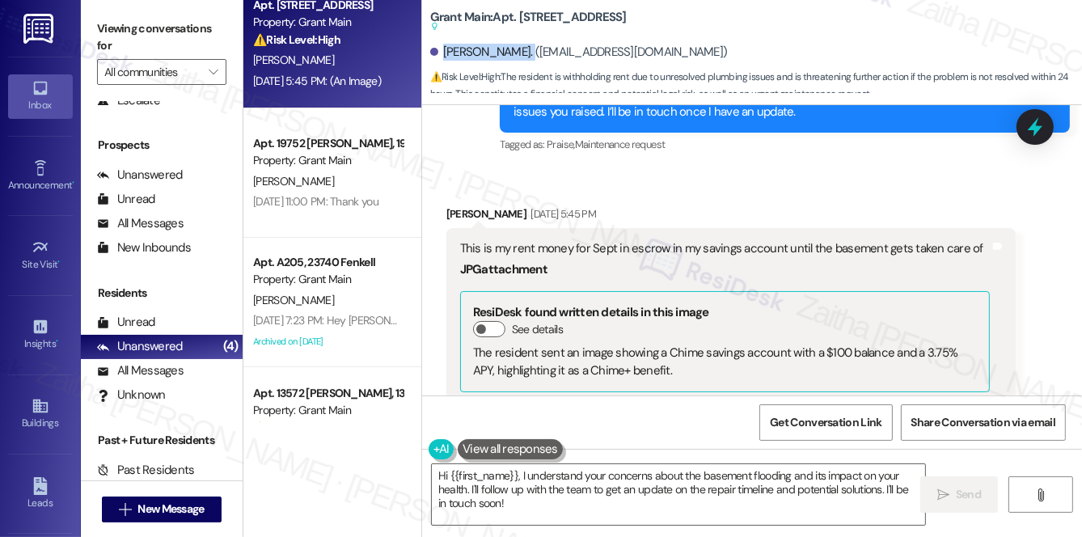
scroll to position [7794, 0]
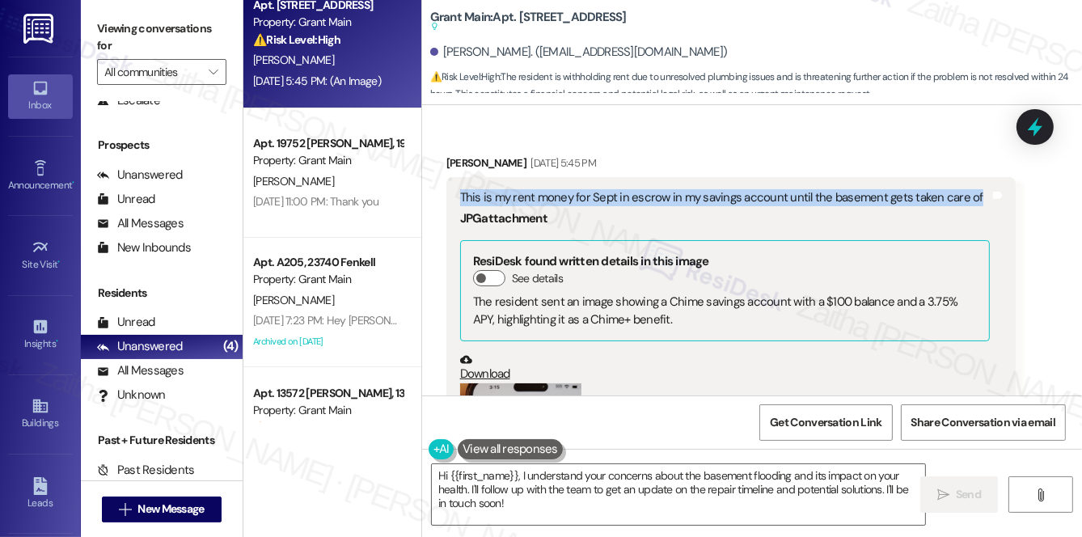
drag, startPoint x: 454, startPoint y: 171, endPoint x: 975, endPoint y: 167, distance: 521.0
click at [976, 177] on div "This is my rent money for Sept in escrow in my savings account until the baseme…" at bounding box center [732, 405] width 570 height 456
copy div "This is my rent money for Sept in escrow in my savings account until the baseme…"
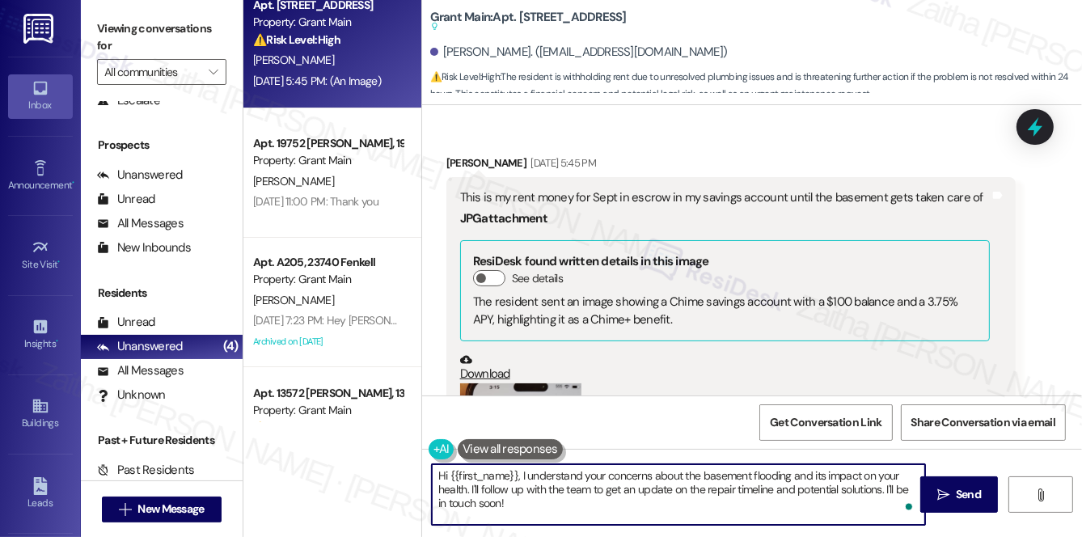
drag, startPoint x: 519, startPoint y: 472, endPoint x: 548, endPoint y: 503, distance: 42.9
click at [548, 507] on textarea "Hi {{first_name}}, I understand your concerns about the basement flooding and i…" at bounding box center [678, 494] width 493 height 61
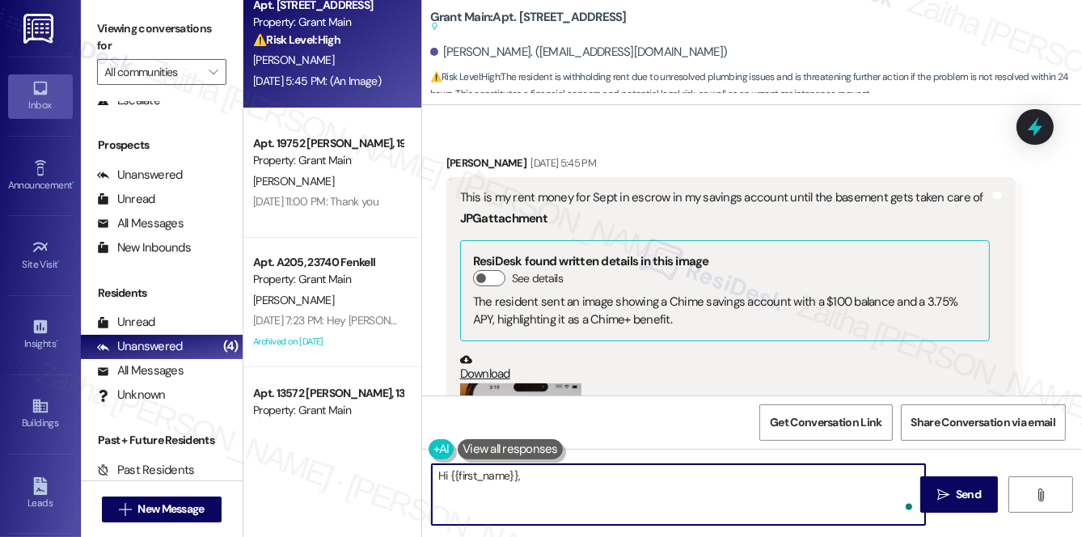
paste textarea ". I understand your concern about holding your September rent in escrow until t…"
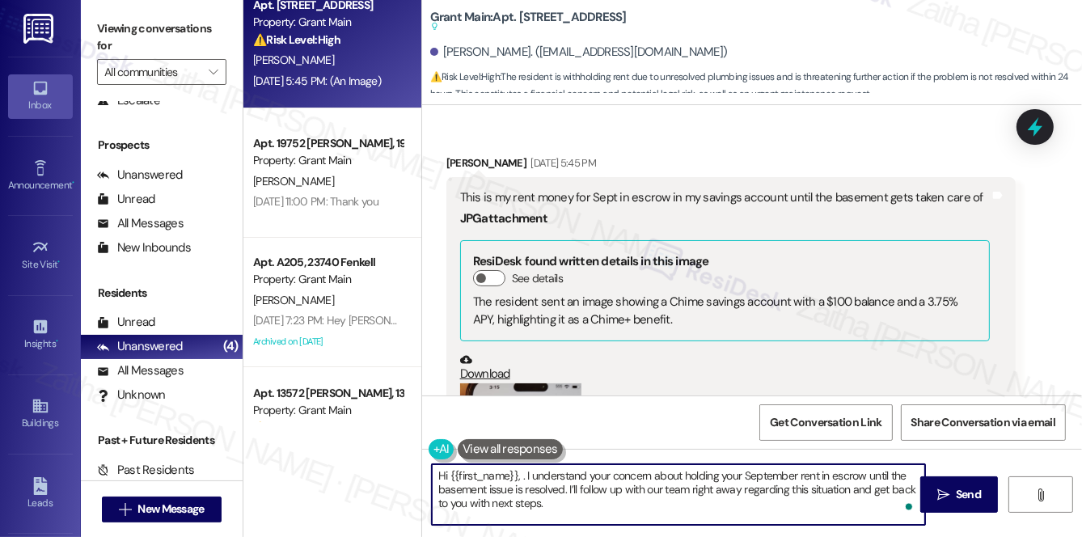
click at [518, 473] on textarea "Hi {{first_name}}, . I understand your concern about holding your September ren…" at bounding box center [678, 494] width 493 height 61
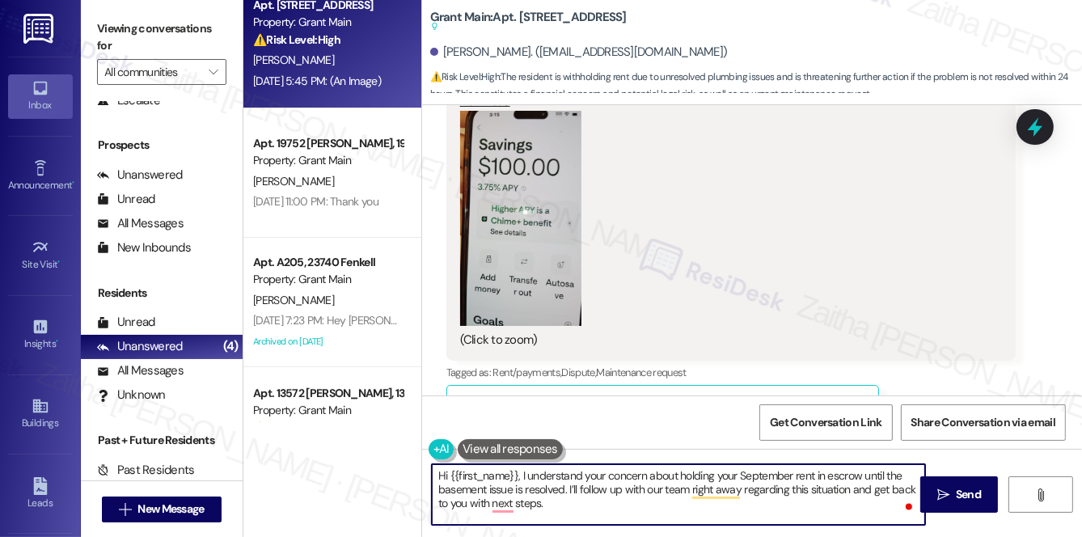
scroll to position [8088, 0]
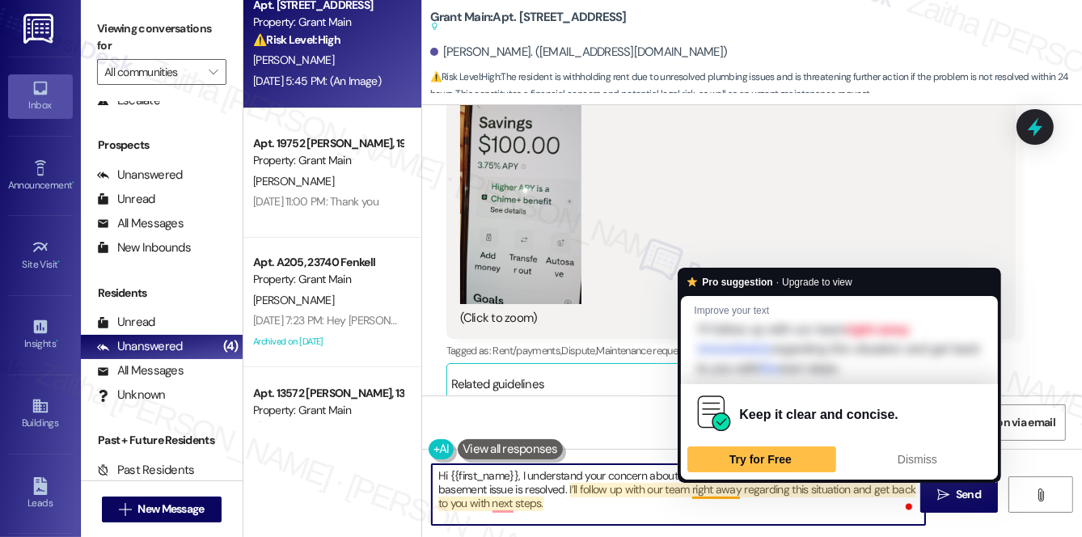
click at [725, 487] on textarea "Hi {{first_name}}, I understand your concern about holding your September rent …" at bounding box center [678, 494] width 493 height 61
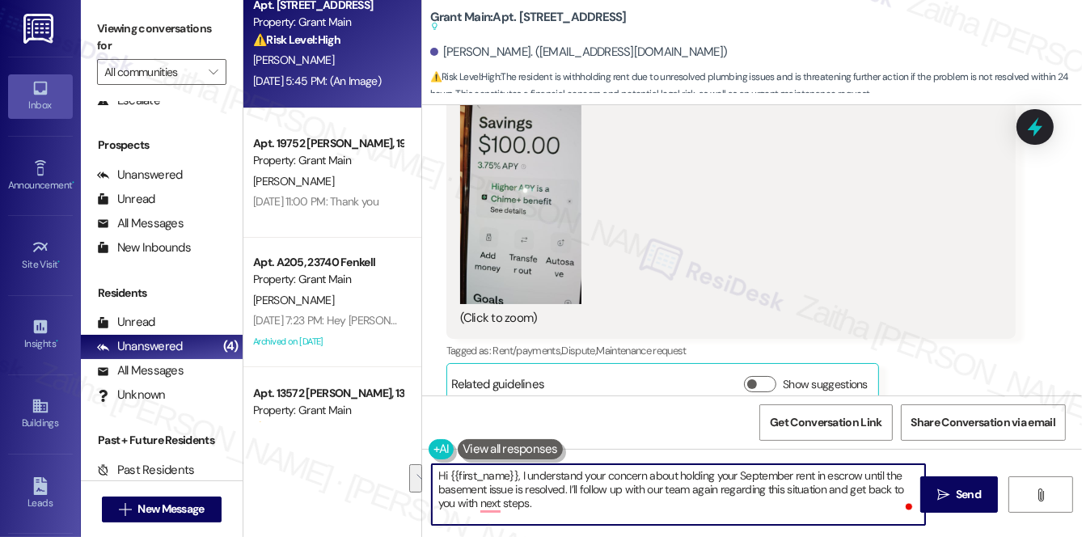
drag, startPoint x: 716, startPoint y: 489, endPoint x: 735, endPoint y: 505, distance: 24.8
click at [735, 505] on textarea "Hi {{first_name}}, I understand your concern about holding your September rent …" at bounding box center [678, 494] width 493 height 61
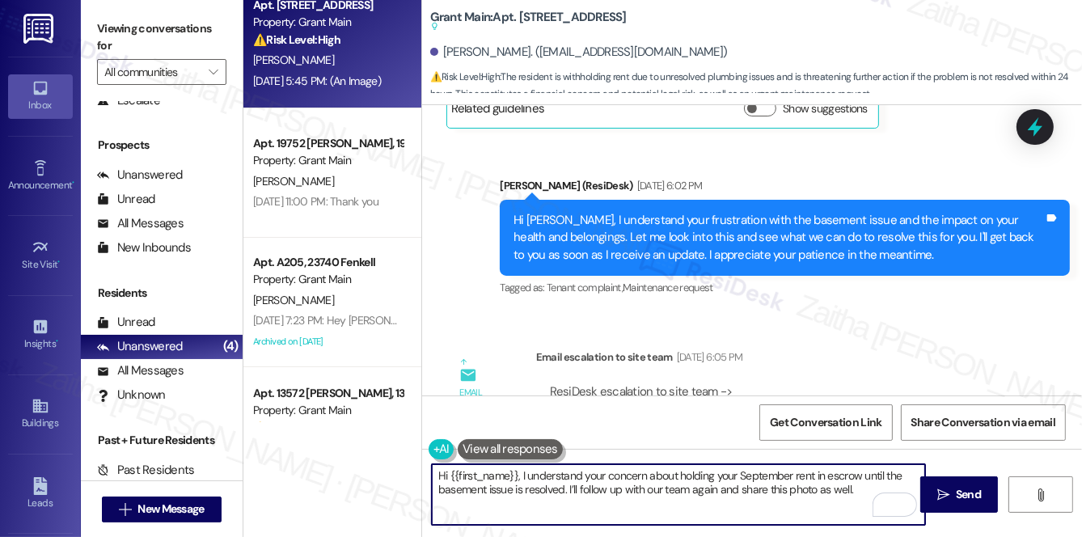
scroll to position [6323, 0]
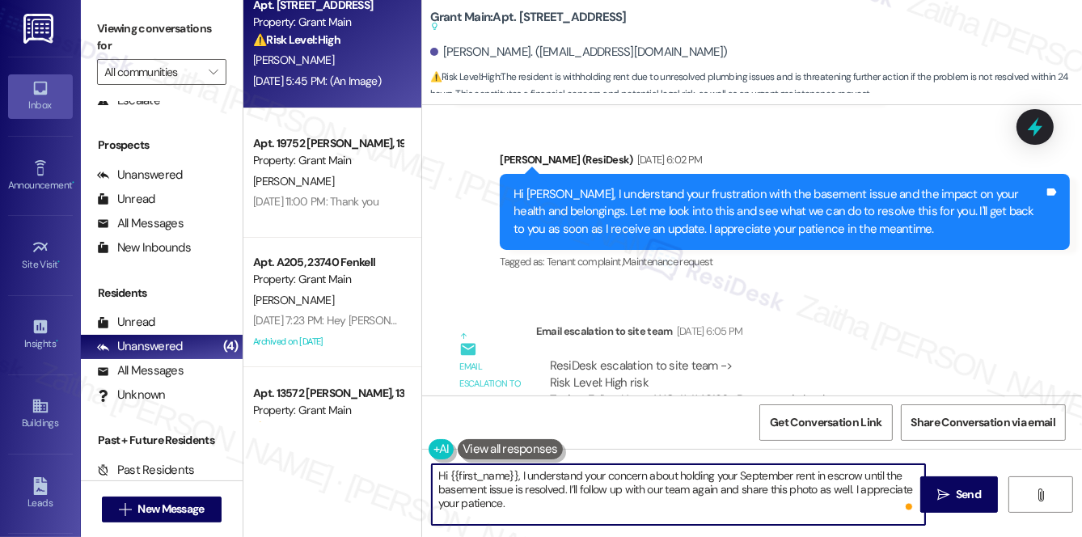
click at [836, 489] on textarea "Hi {{first_name}}, I understand your concern about holding your September rent …" at bounding box center [678, 494] width 493 height 61
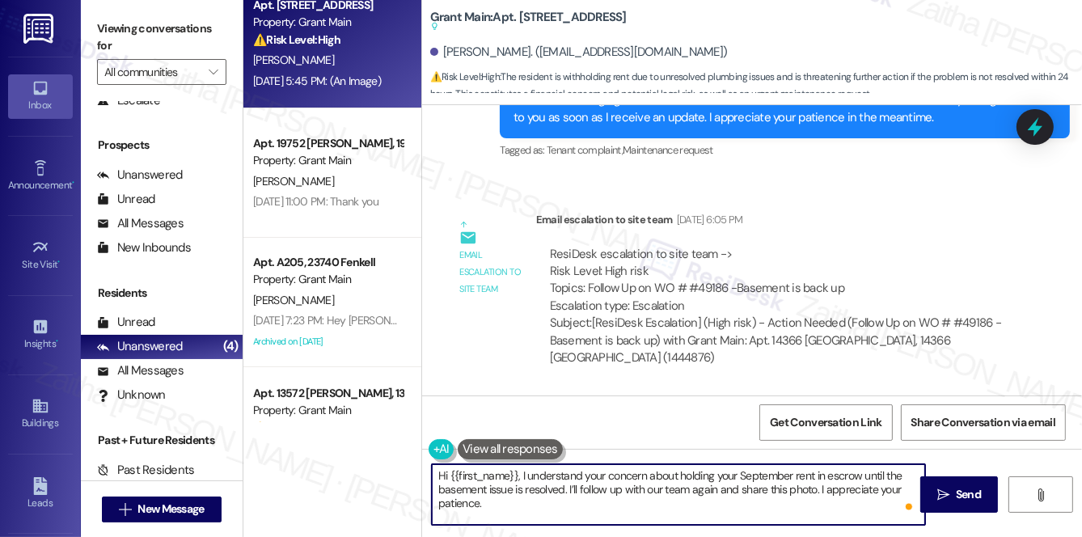
scroll to position [6397, 0]
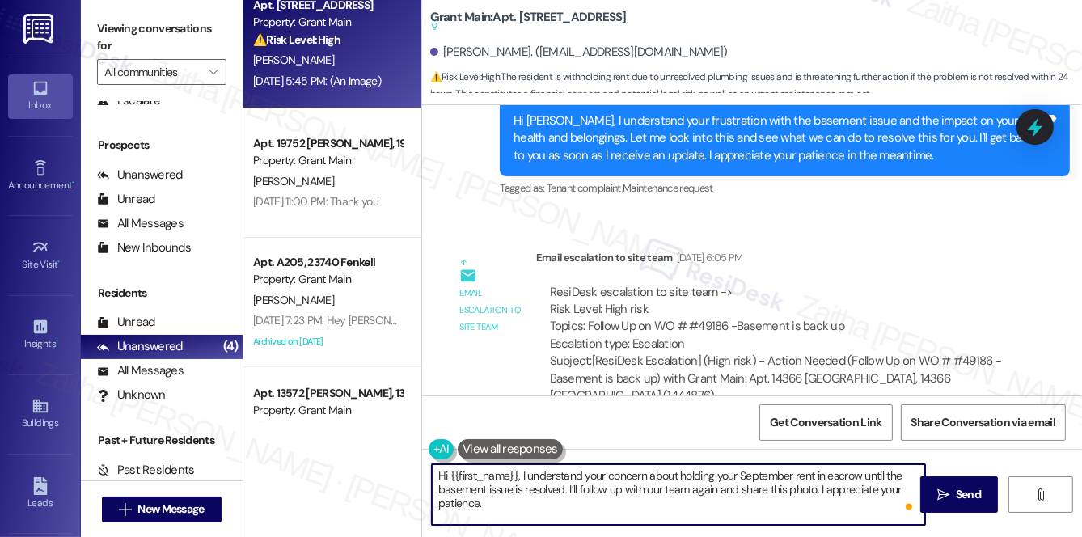
type textarea "Hi {{first_name}}, I understand your concern about holding your September rent …"
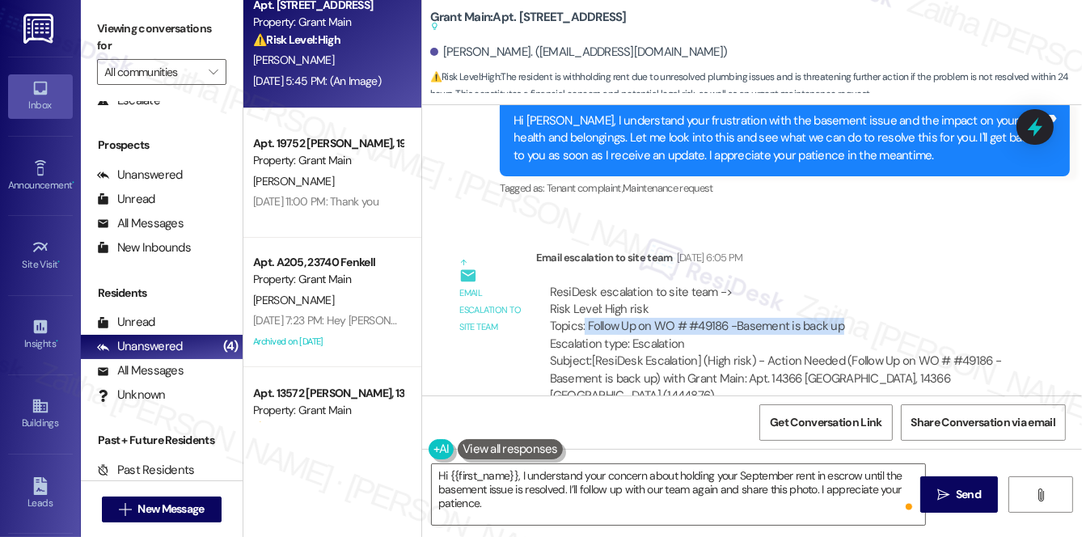
drag, startPoint x: 582, startPoint y: 303, endPoint x: 862, endPoint y: 306, distance: 279.9
click at [862, 306] on div "ResiDesk escalation to site team -> Risk Level: High risk Topics: Follow Up on …" at bounding box center [776, 319] width 453 height 70
copy div "Follow Up on WO # #49186 -Basement is back up"
click at [958, 249] on div "Email escalation to site team [DATE] 6:05 PM" at bounding box center [776, 260] width 480 height 23
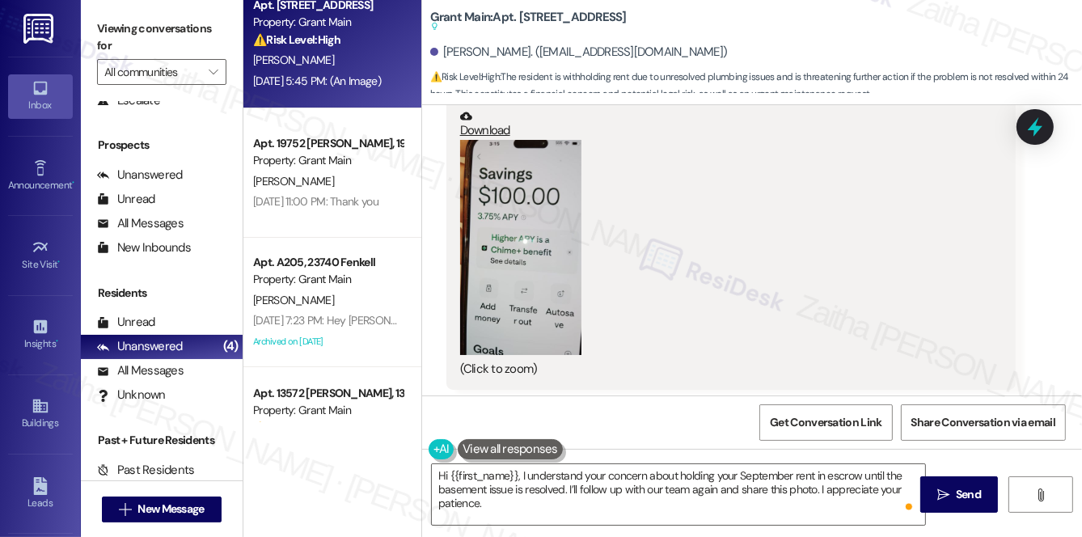
scroll to position [8015, 0]
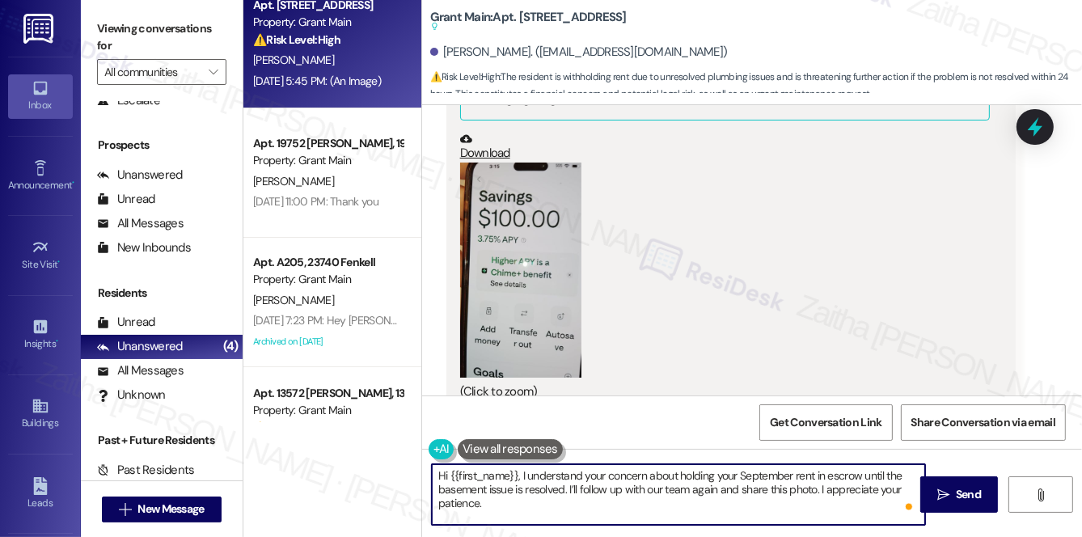
click at [543, 508] on textarea "Hi {{first_name}}, I understand your concern about holding your September rent …" at bounding box center [678, 494] width 493 height 61
click at [956, 491] on span "Send" at bounding box center [968, 494] width 25 height 17
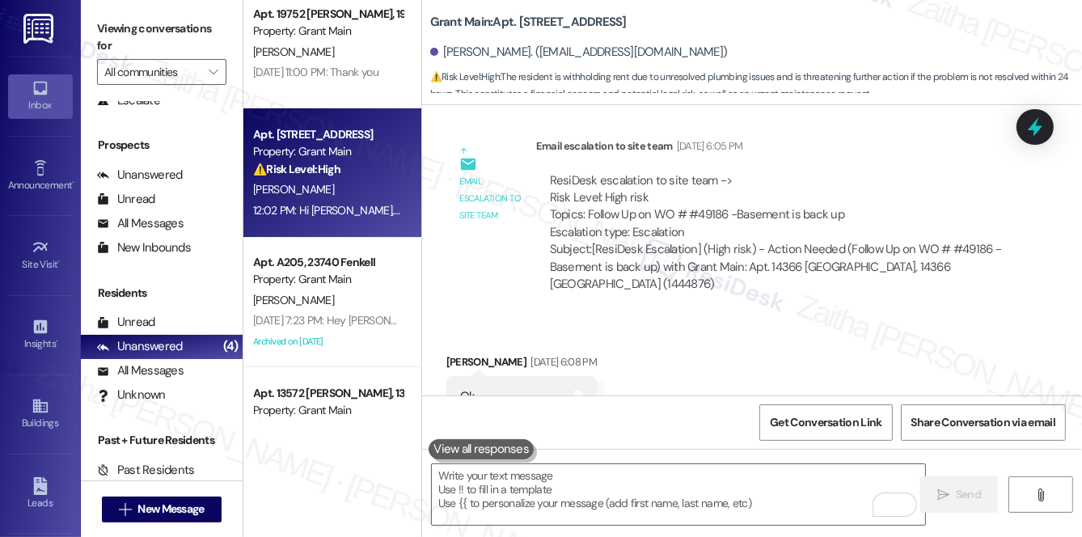
scroll to position [6396, 0]
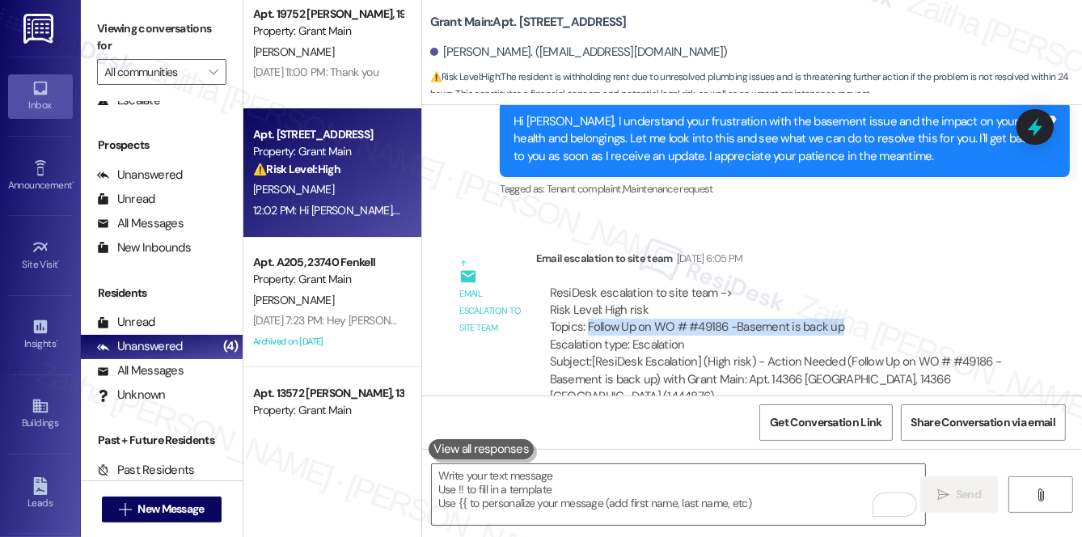
drag, startPoint x: 586, startPoint y: 303, endPoint x: 882, endPoint y: 303, distance: 295.3
click at [882, 303] on div "ResiDesk escalation to site team -> Risk Level: High risk Topics: Follow Up on …" at bounding box center [776, 320] width 453 height 70
copy div "Follow Up on WO # #49186 -Basement is back up"
click at [1048, 129] on icon at bounding box center [1036, 127] width 28 height 28
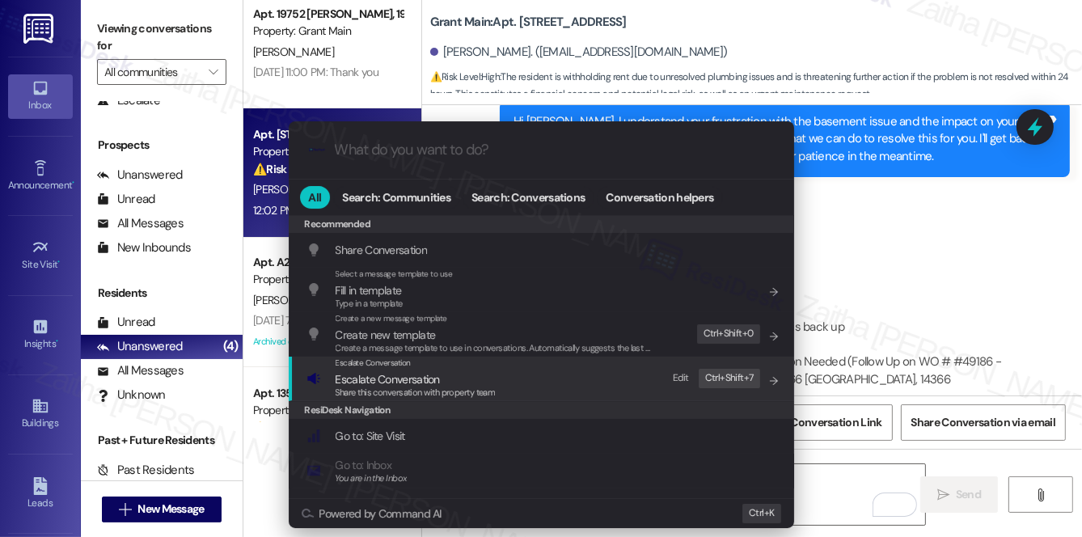
click at [414, 379] on span "Escalate Conversation" at bounding box center [388, 379] width 104 height 15
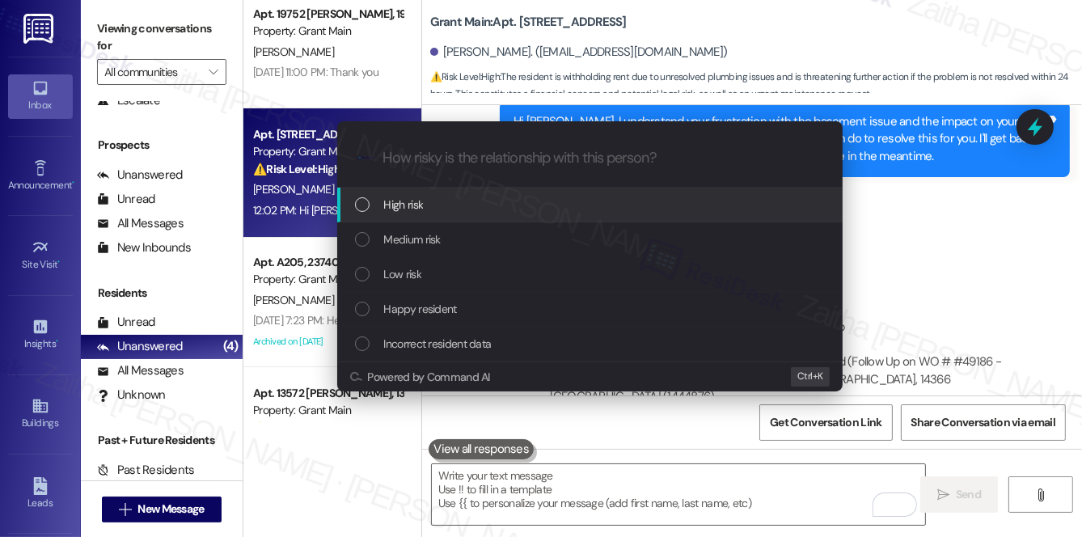
click at [440, 208] on div "High risk" at bounding box center [591, 205] width 473 height 18
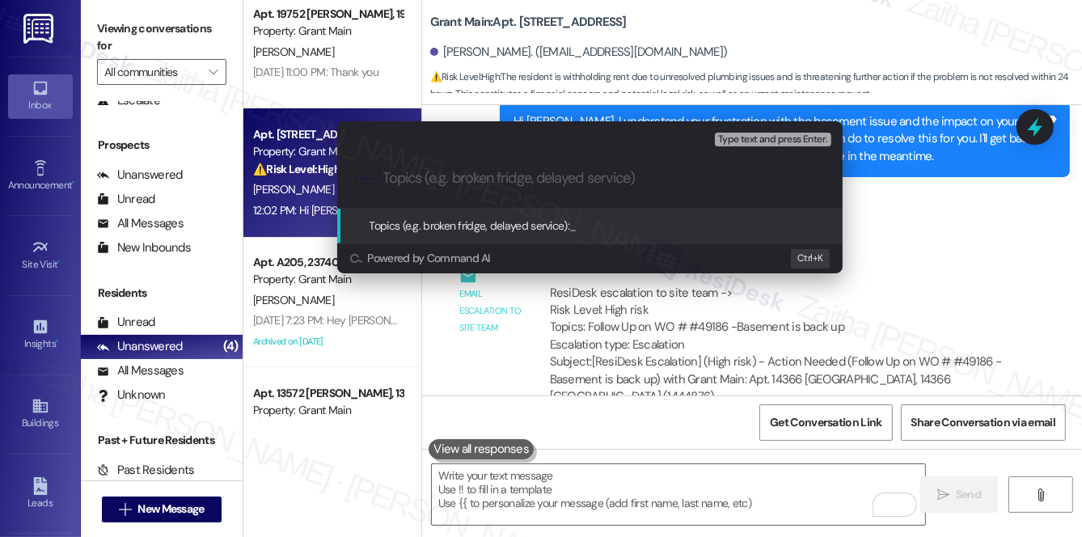
paste input "Follow Up on WO # #49186 -Basement is back up"
type input "Follow Up on WO # #49186 -Basement is back up"
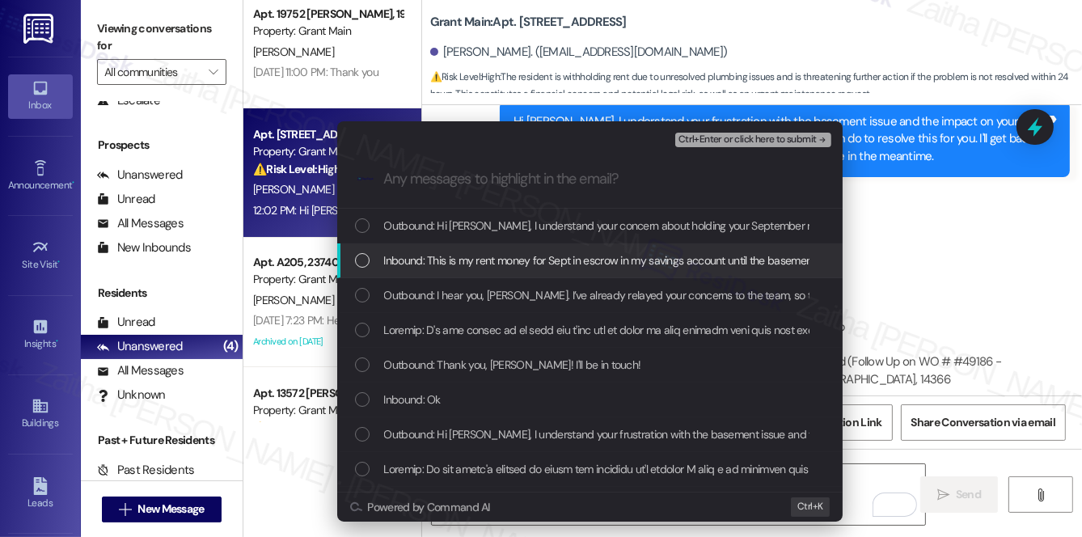
click at [462, 260] on span "Inbound: This is my rent money for Sept in escrow in my savings account until t…" at bounding box center [643, 261] width 519 height 18
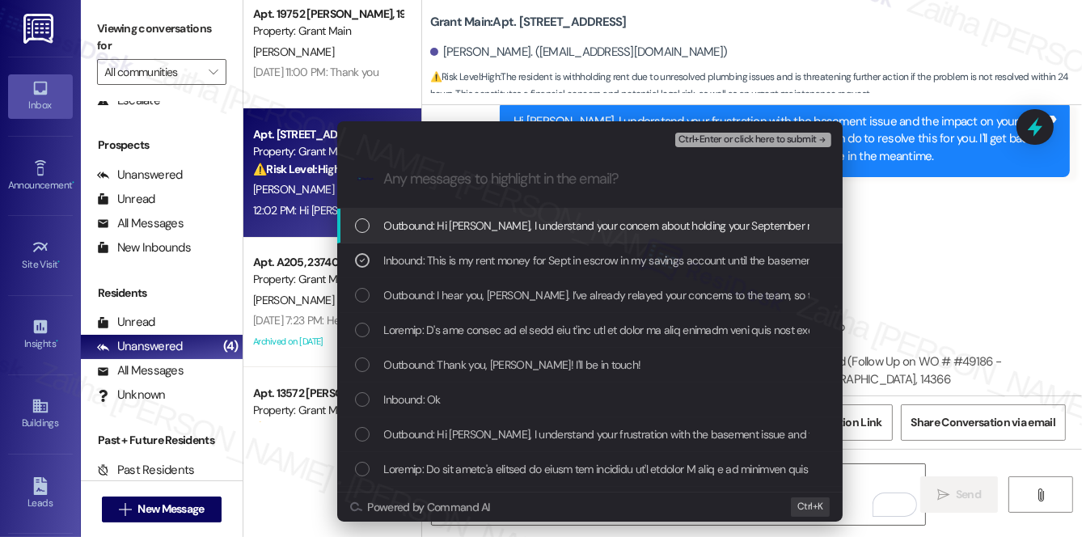
click at [742, 138] on span "Ctrl+Enter or click here to submit" at bounding box center [748, 139] width 138 height 11
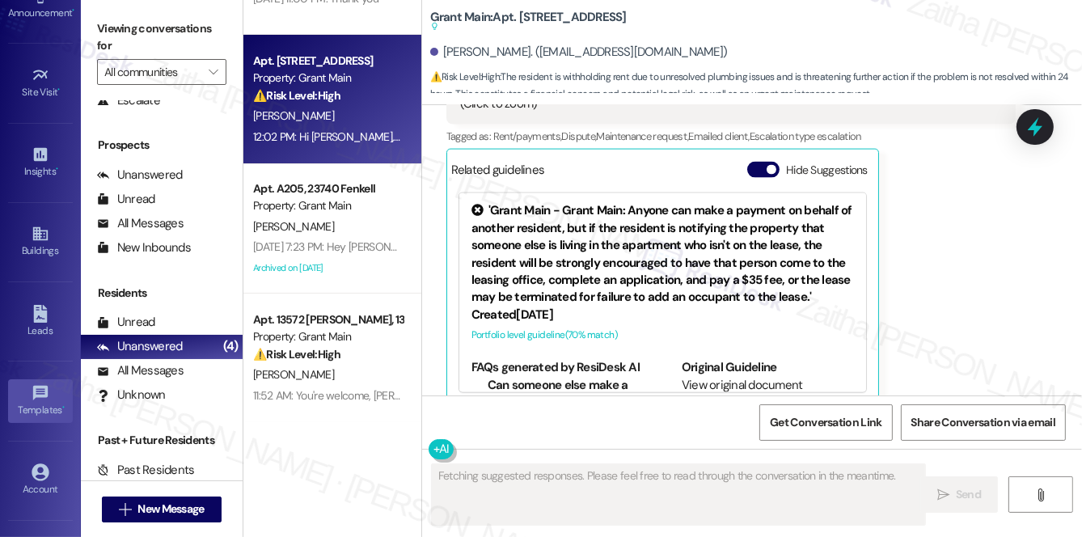
scroll to position [220, 0]
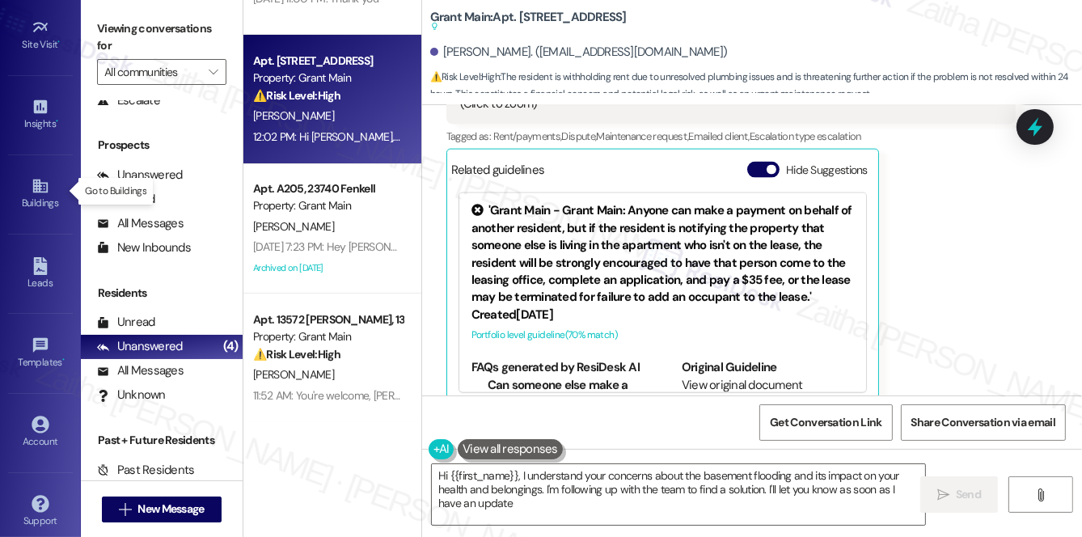
type textarea "Hi {{first_name}}, I understand your concerns about the basement flooding and i…"
click at [44, 434] on div "Account" at bounding box center [40, 442] width 81 height 16
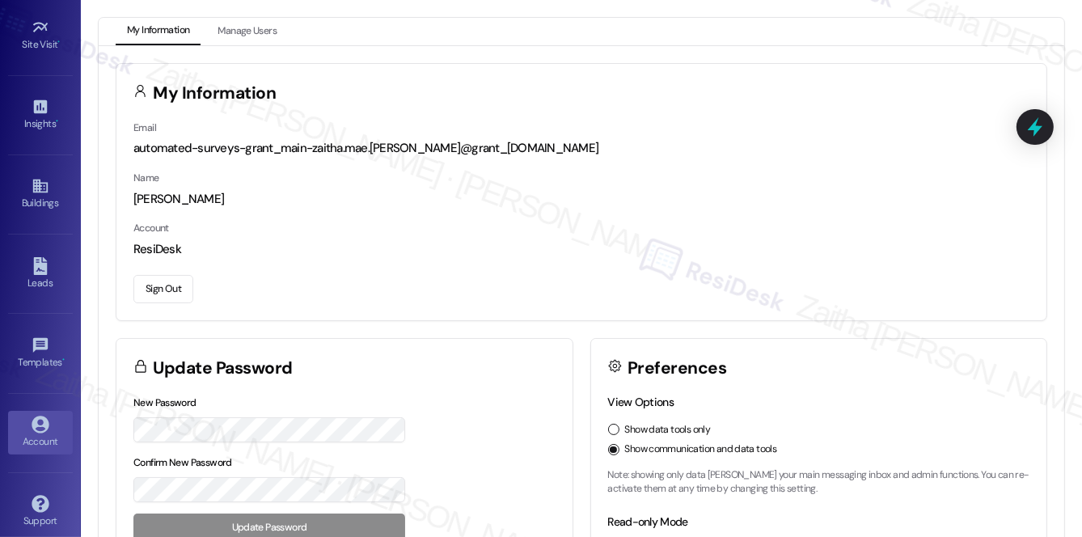
click at [155, 283] on button "Sign Out" at bounding box center [163, 289] width 60 height 28
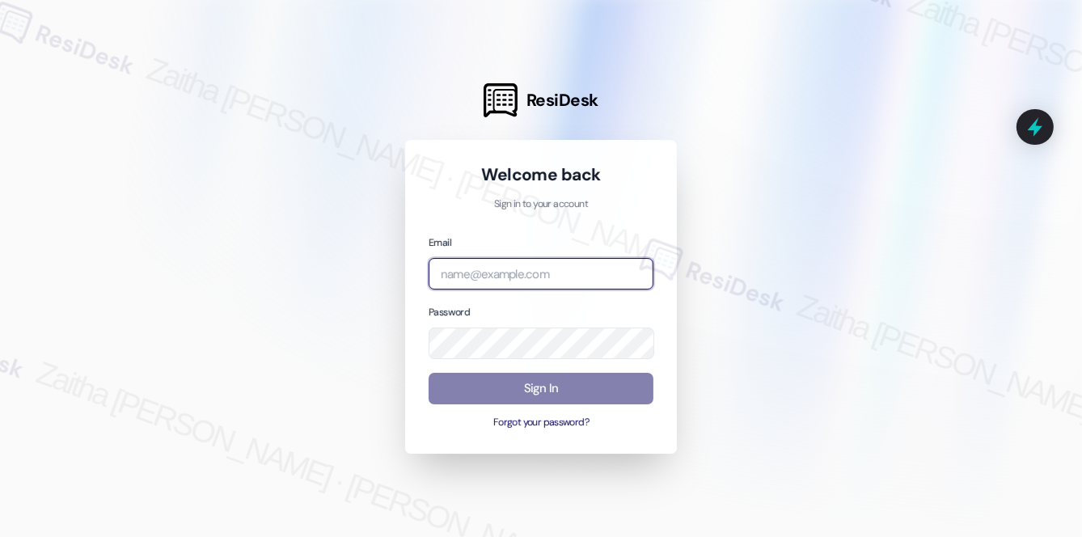
drag, startPoint x: 525, startPoint y: 280, endPoint x: 525, endPoint y: 245, distance: 34.8
click at [527, 280] on input "email" at bounding box center [541, 274] width 225 height 32
type input "automated-surveys-rj_group-zaitha.mae.[PERSON_NAME]@rj_[DOMAIN_NAME]"
